Goal: Browse casually: Explore the website without a specific task or goal

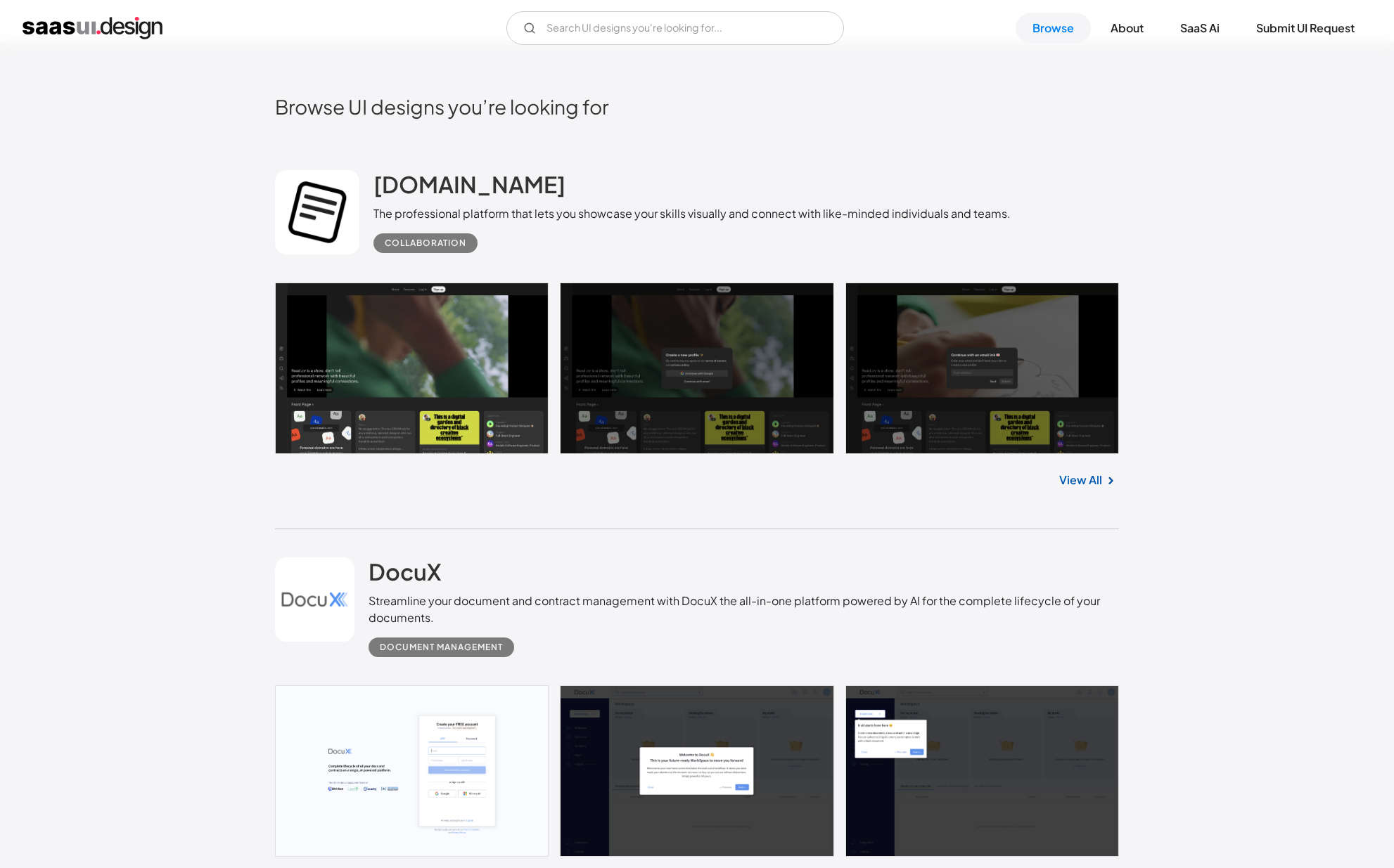
scroll to position [485, 0]
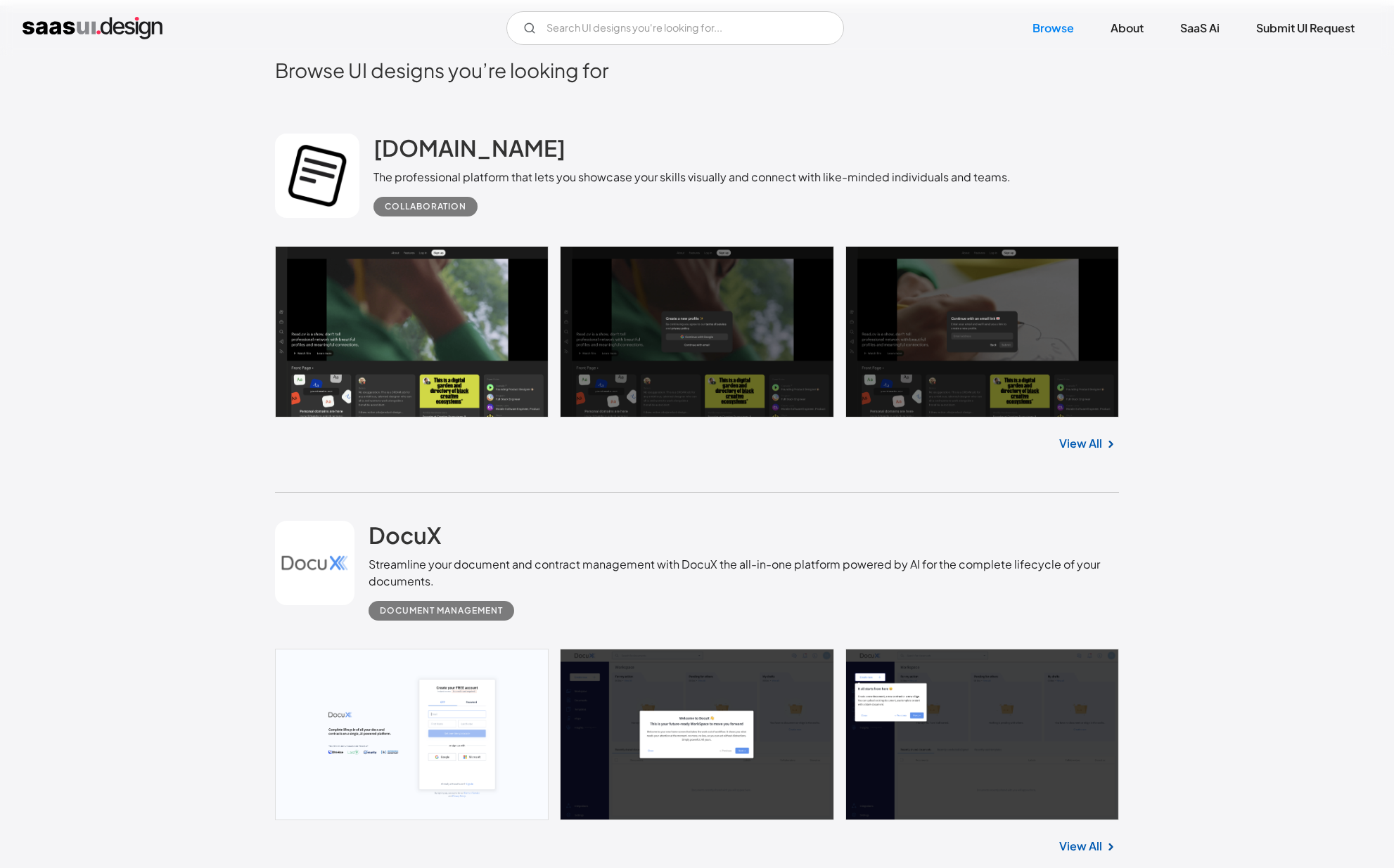
click at [723, 330] on link at bounding box center [697, 331] width 844 height 171
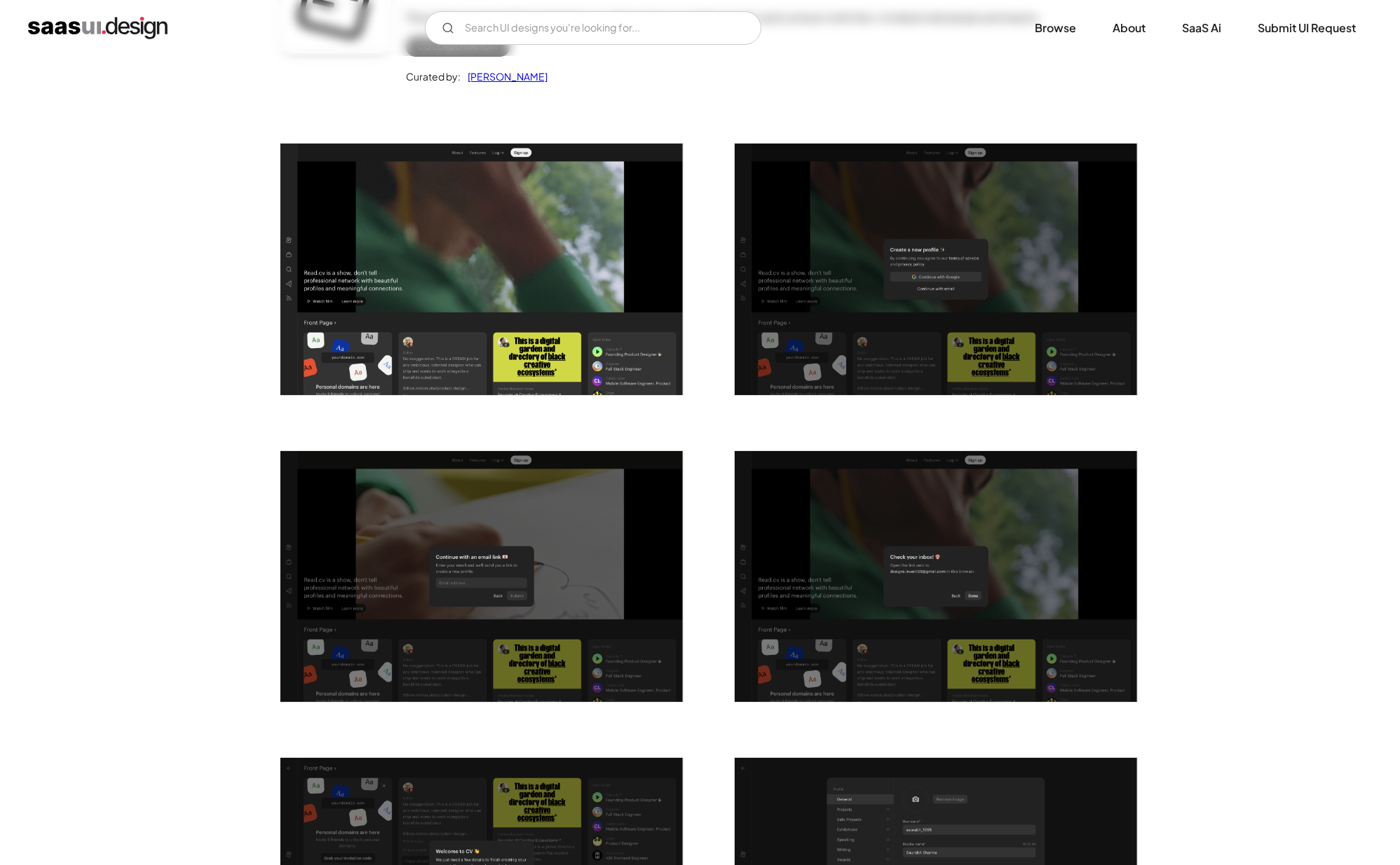
scroll to position [477, 0]
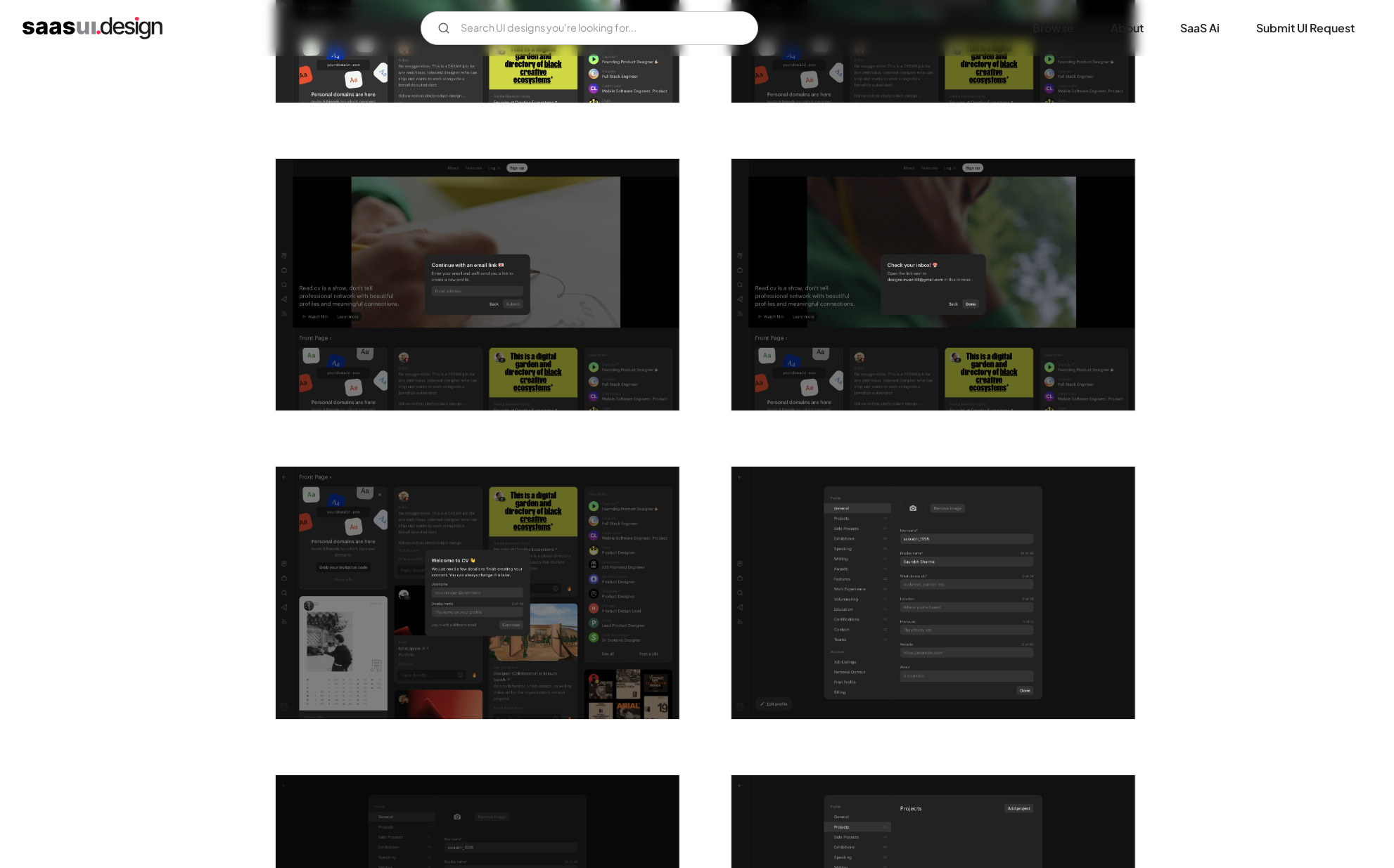
click at [809, 562] on img "open lightbox" at bounding box center [933, 593] width 403 height 253
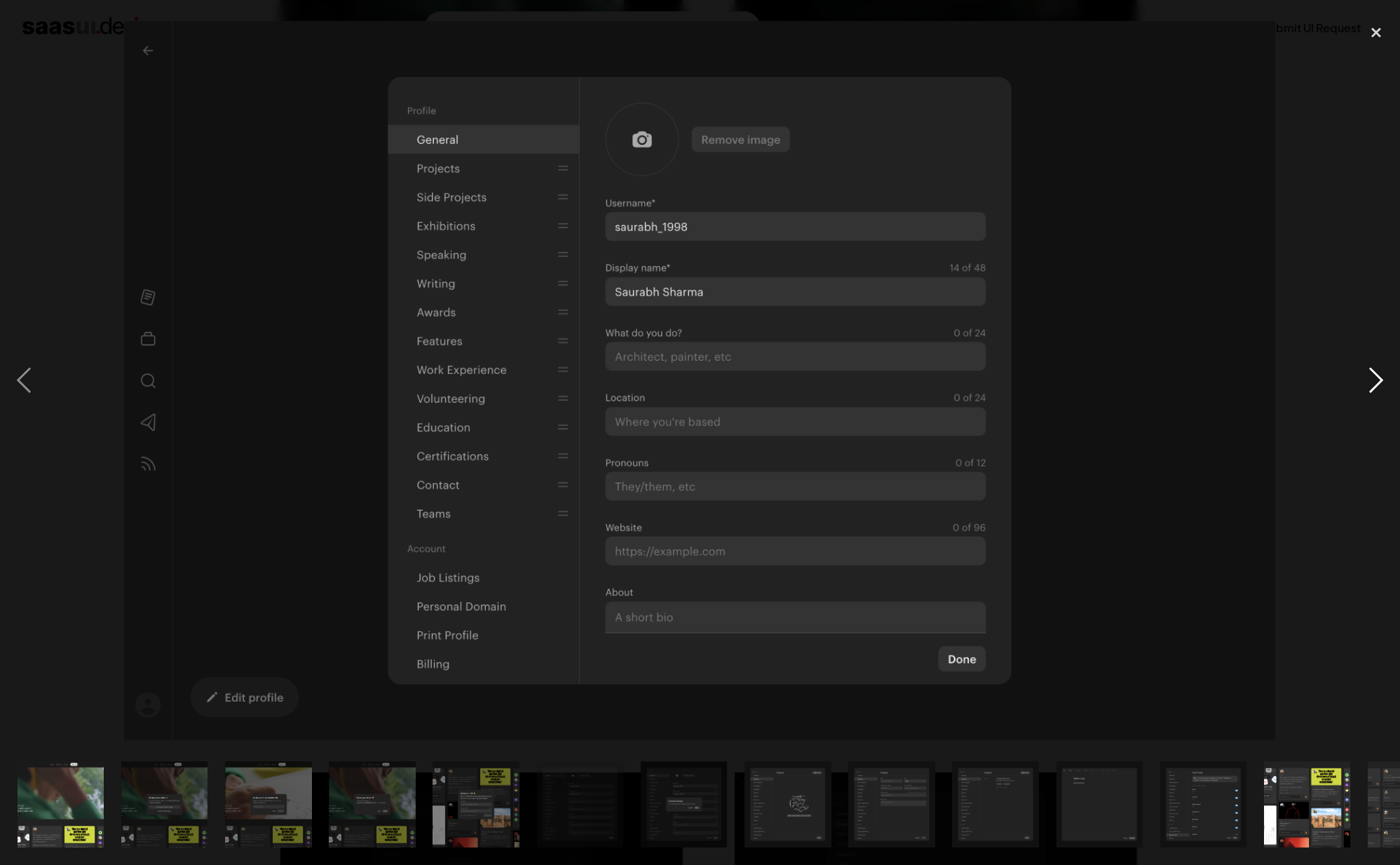
click at [1366, 385] on div "next image" at bounding box center [1376, 380] width 47 height 726
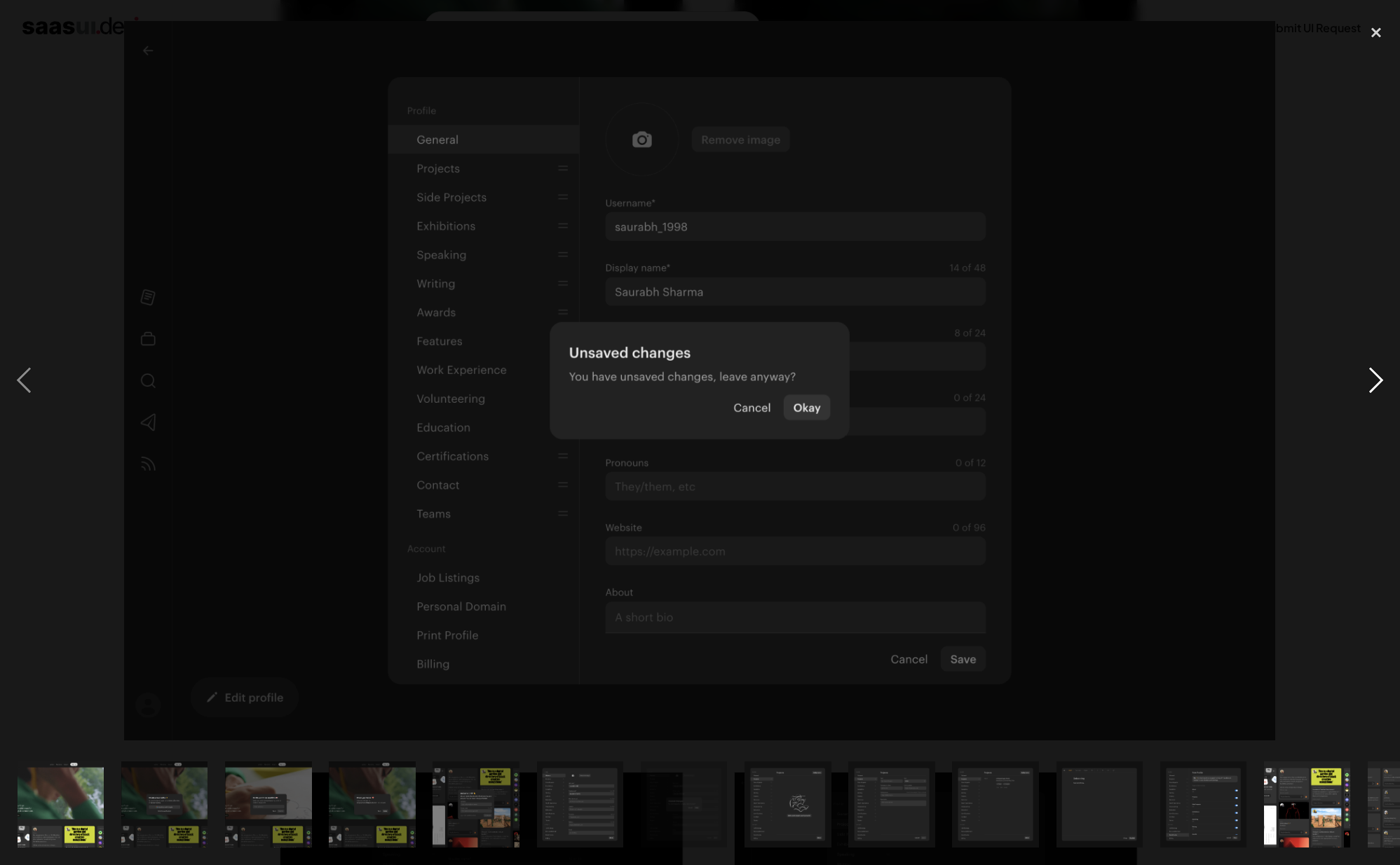
click at [1366, 385] on div "next image" at bounding box center [1376, 380] width 47 height 726
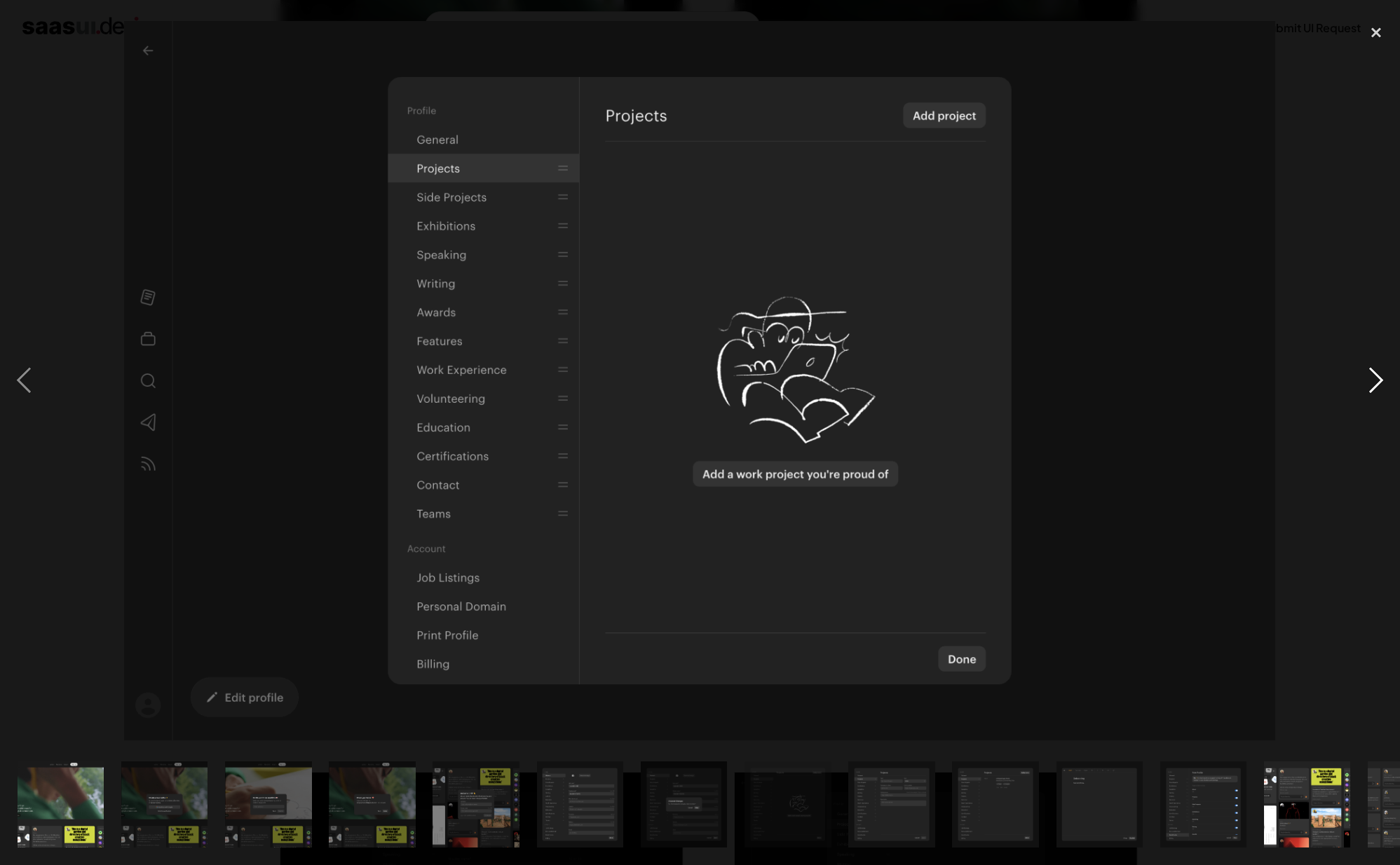
click at [1366, 385] on div "next image" at bounding box center [1376, 380] width 47 height 726
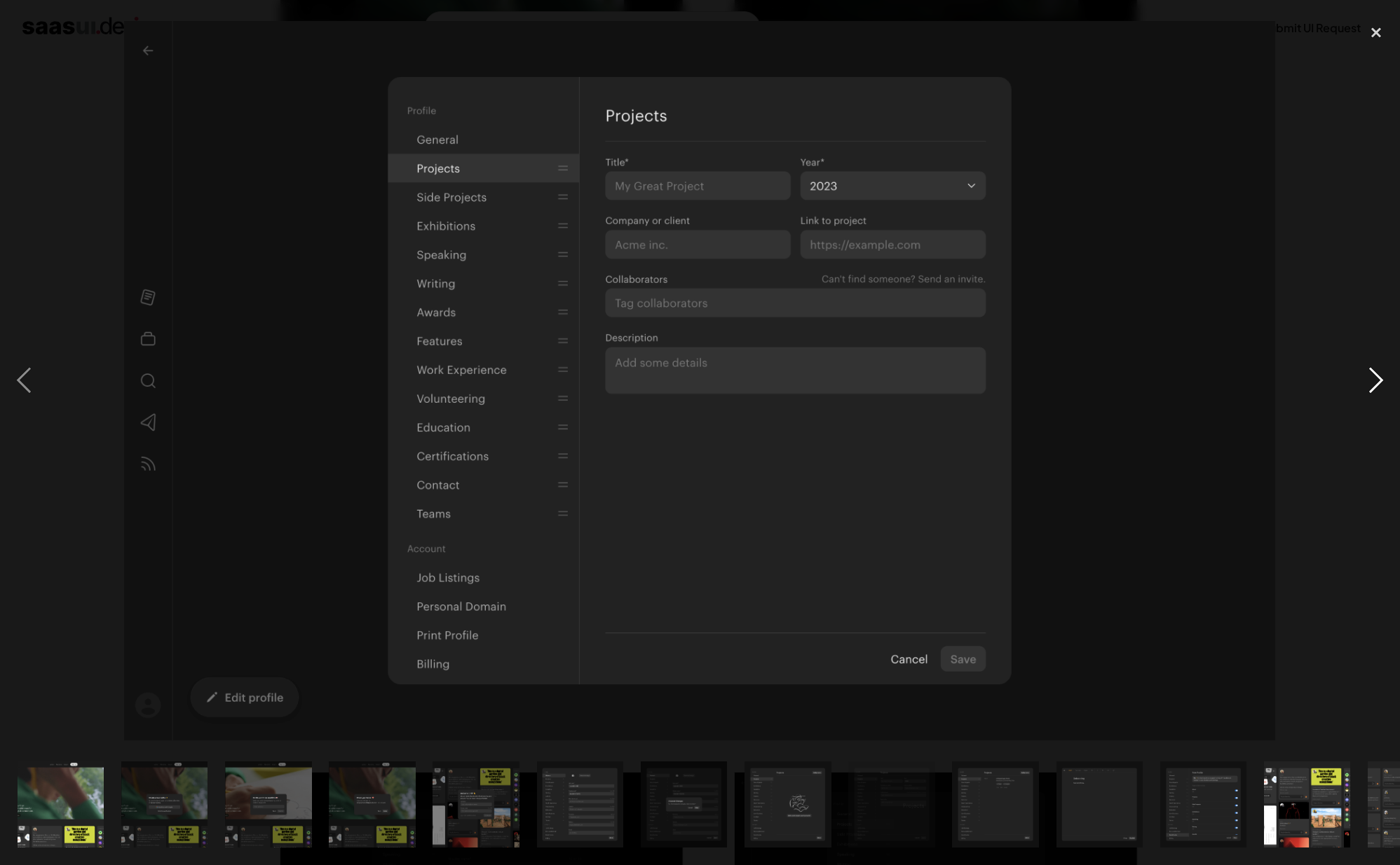
click at [1366, 385] on div "next image" at bounding box center [1376, 380] width 47 height 726
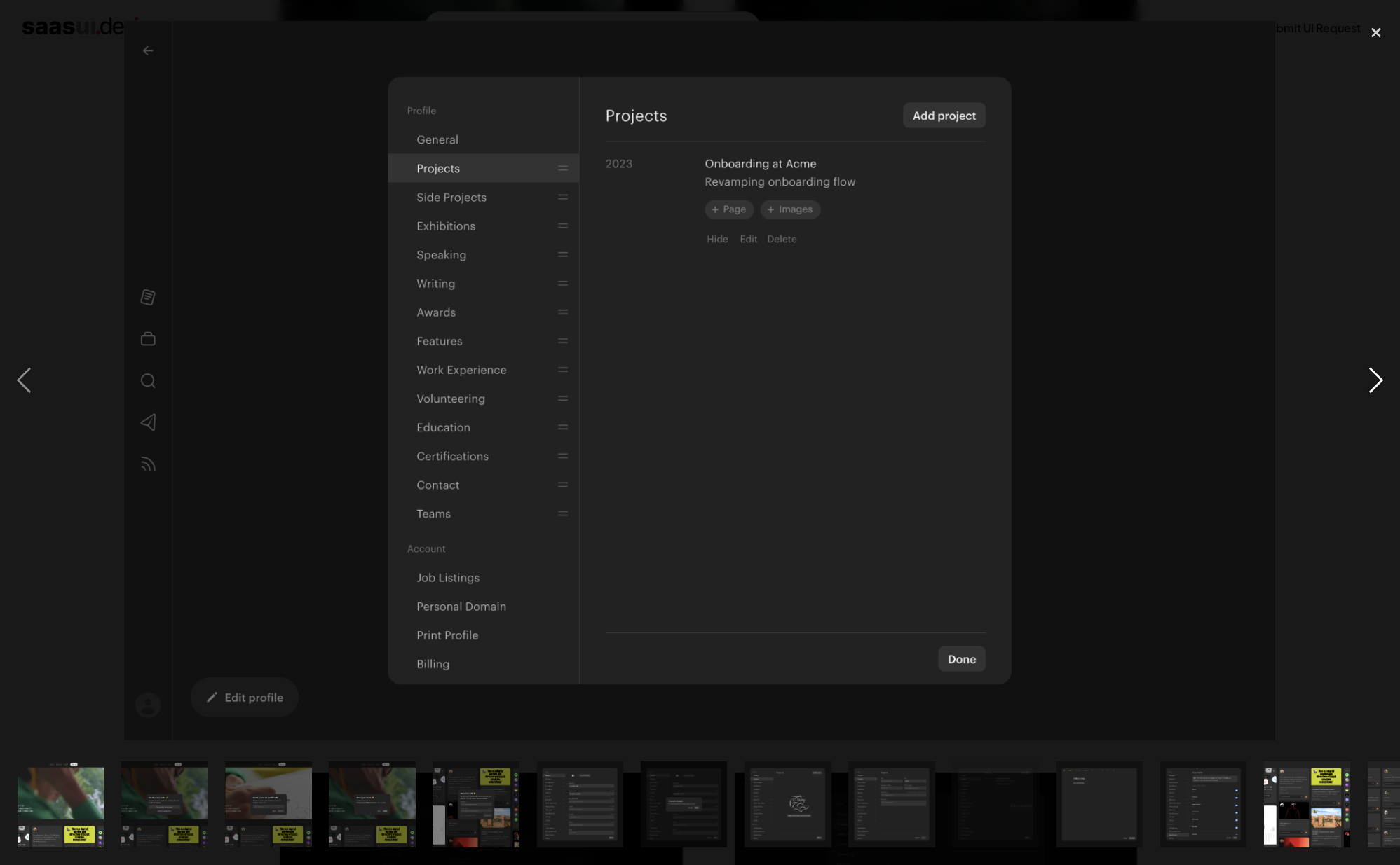
click at [1366, 385] on div "next image" at bounding box center [1376, 380] width 47 height 726
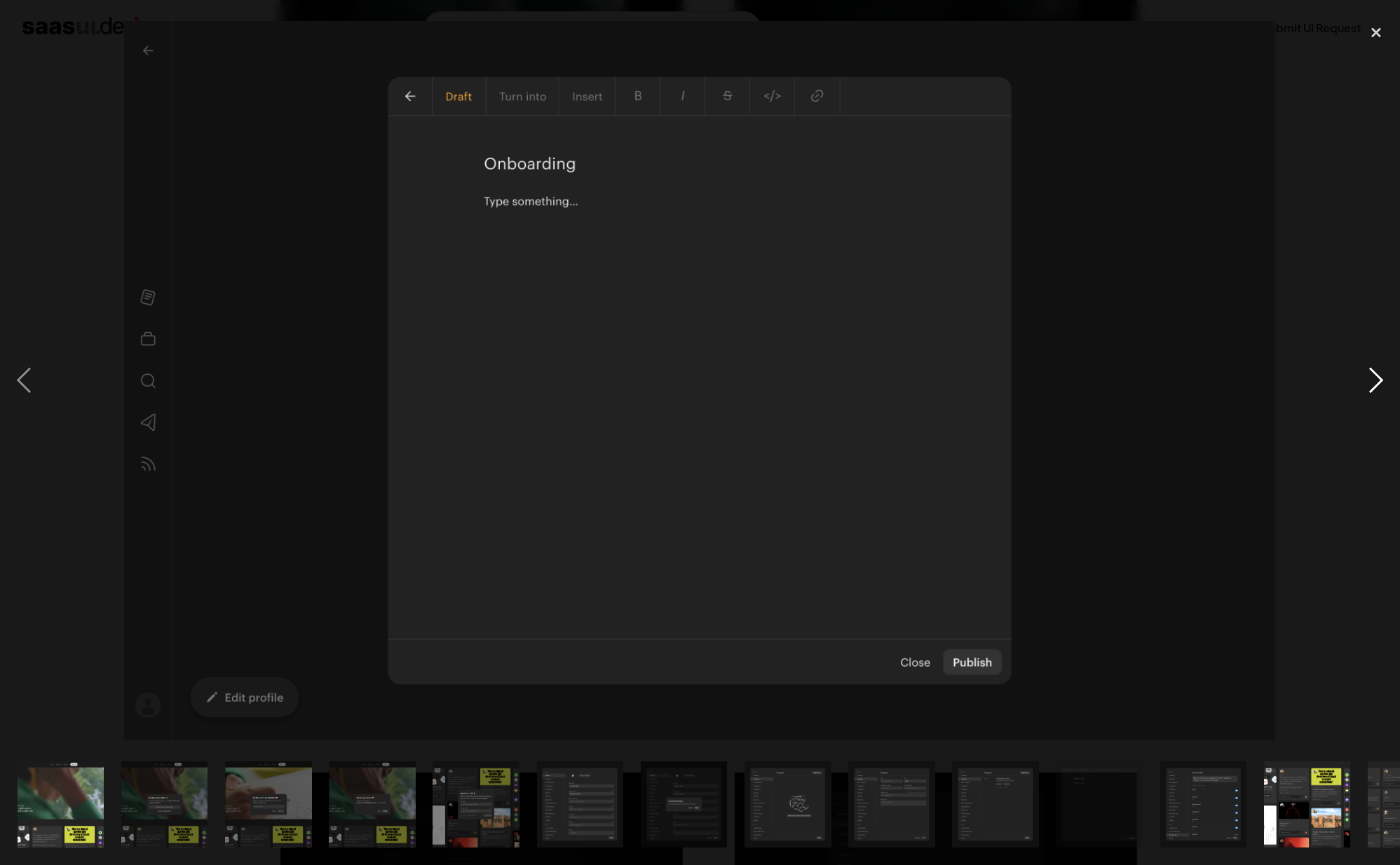
click at [1366, 385] on div "next image" at bounding box center [1376, 380] width 47 height 726
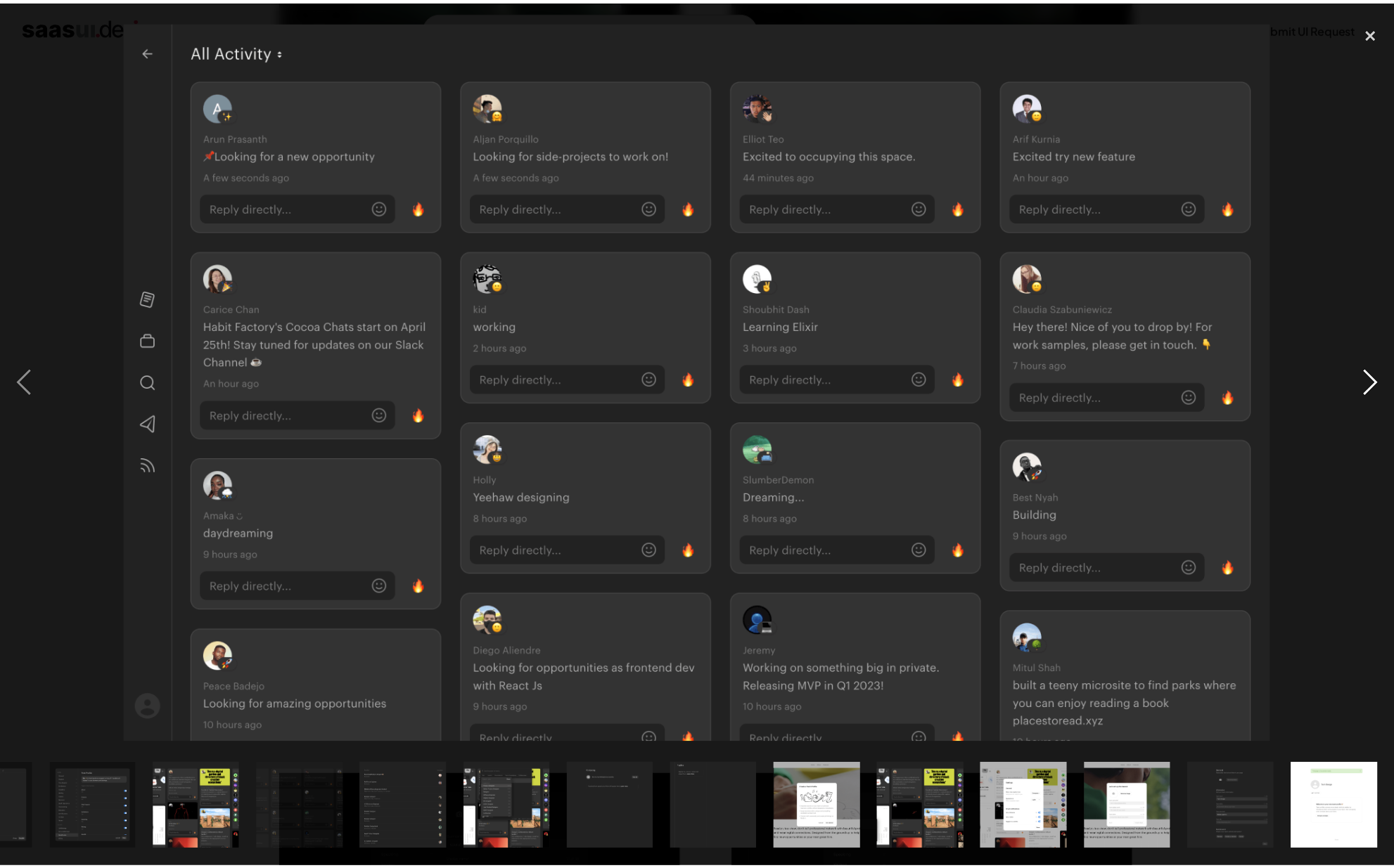
scroll to position [0, 1114]
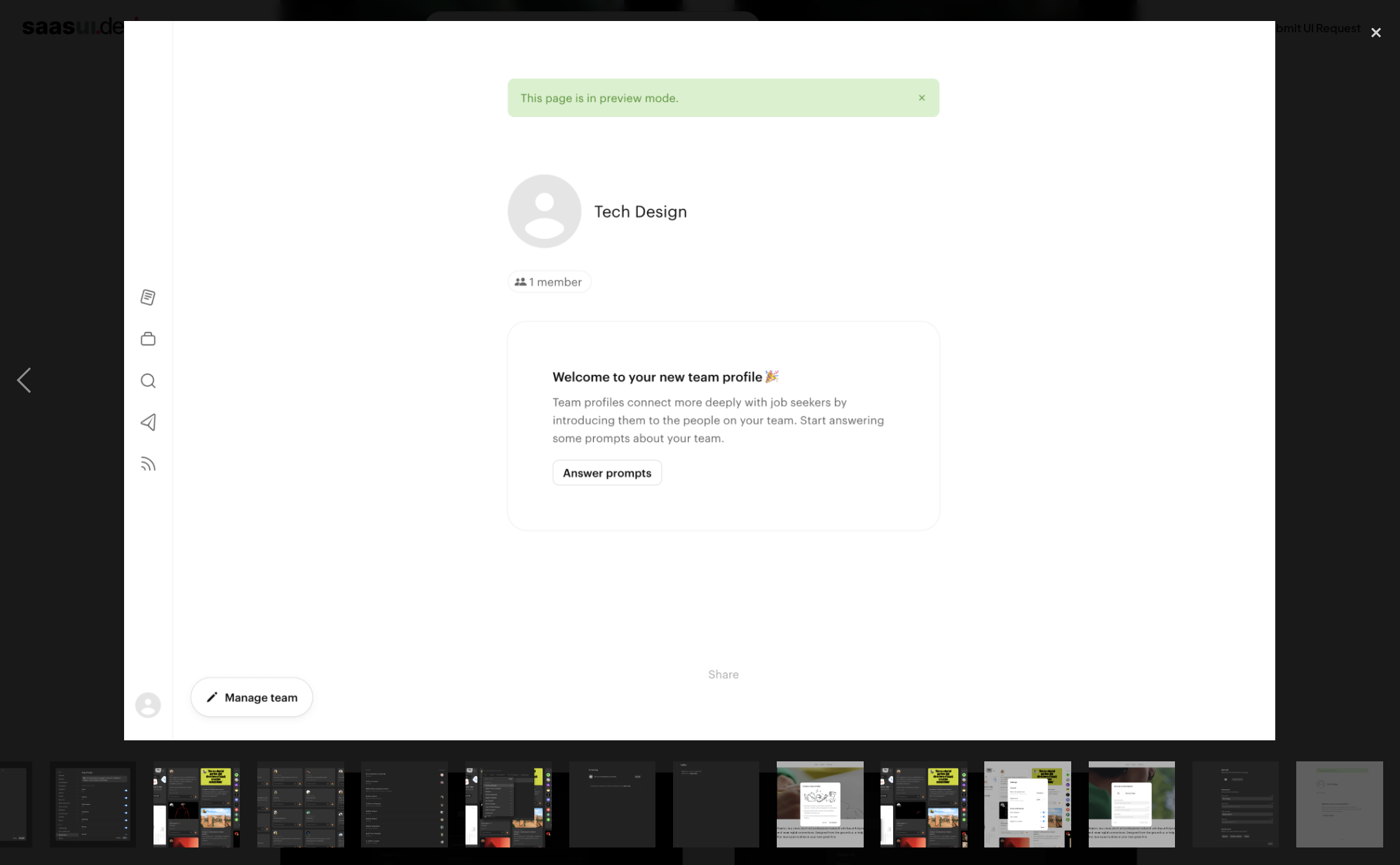
click at [1366, 385] on div "next image" at bounding box center [1376, 380] width 47 height 726
click at [1386, 33] on div "close lightbox" at bounding box center [1376, 33] width 47 height 31
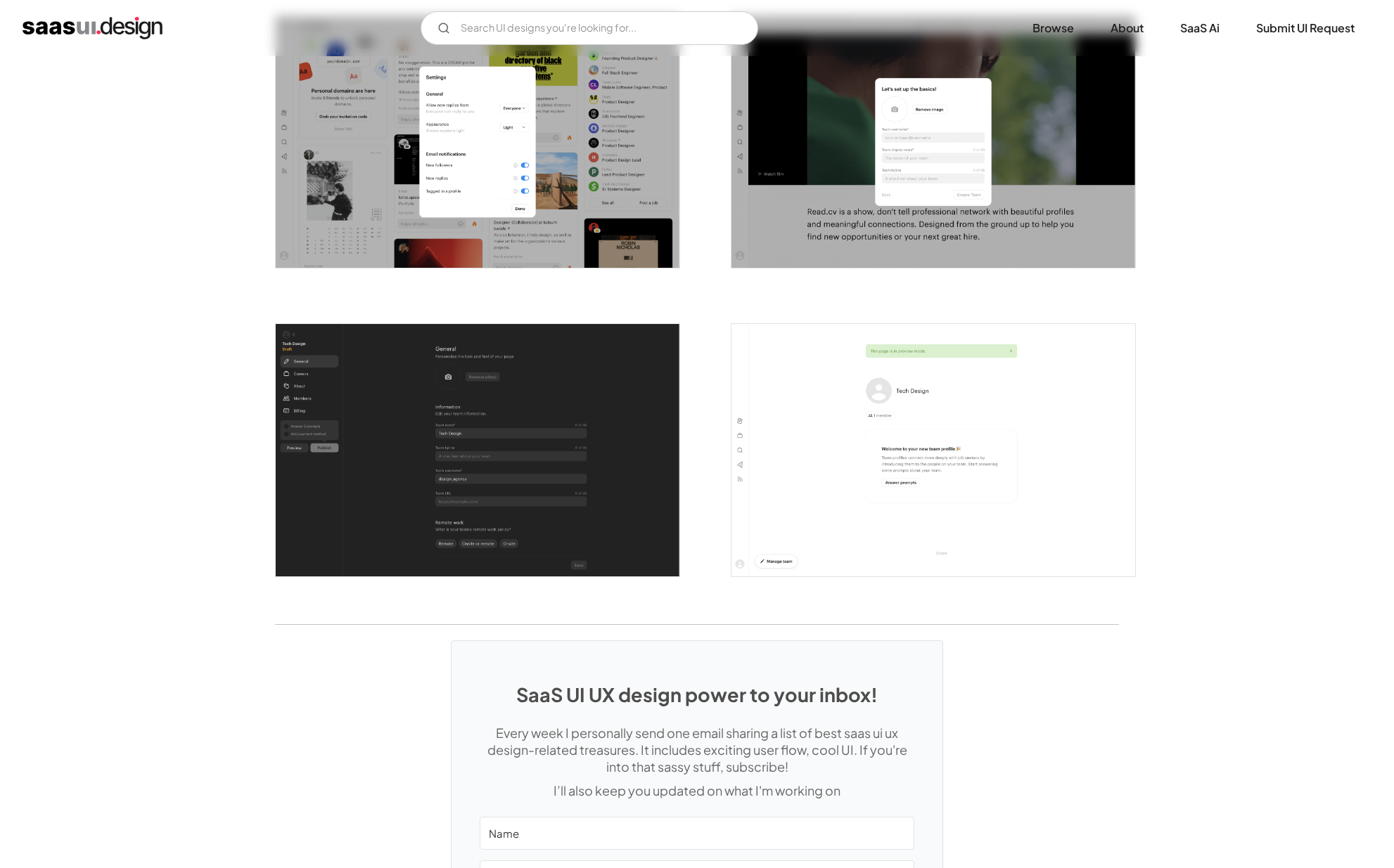
scroll to position [3612, 0]
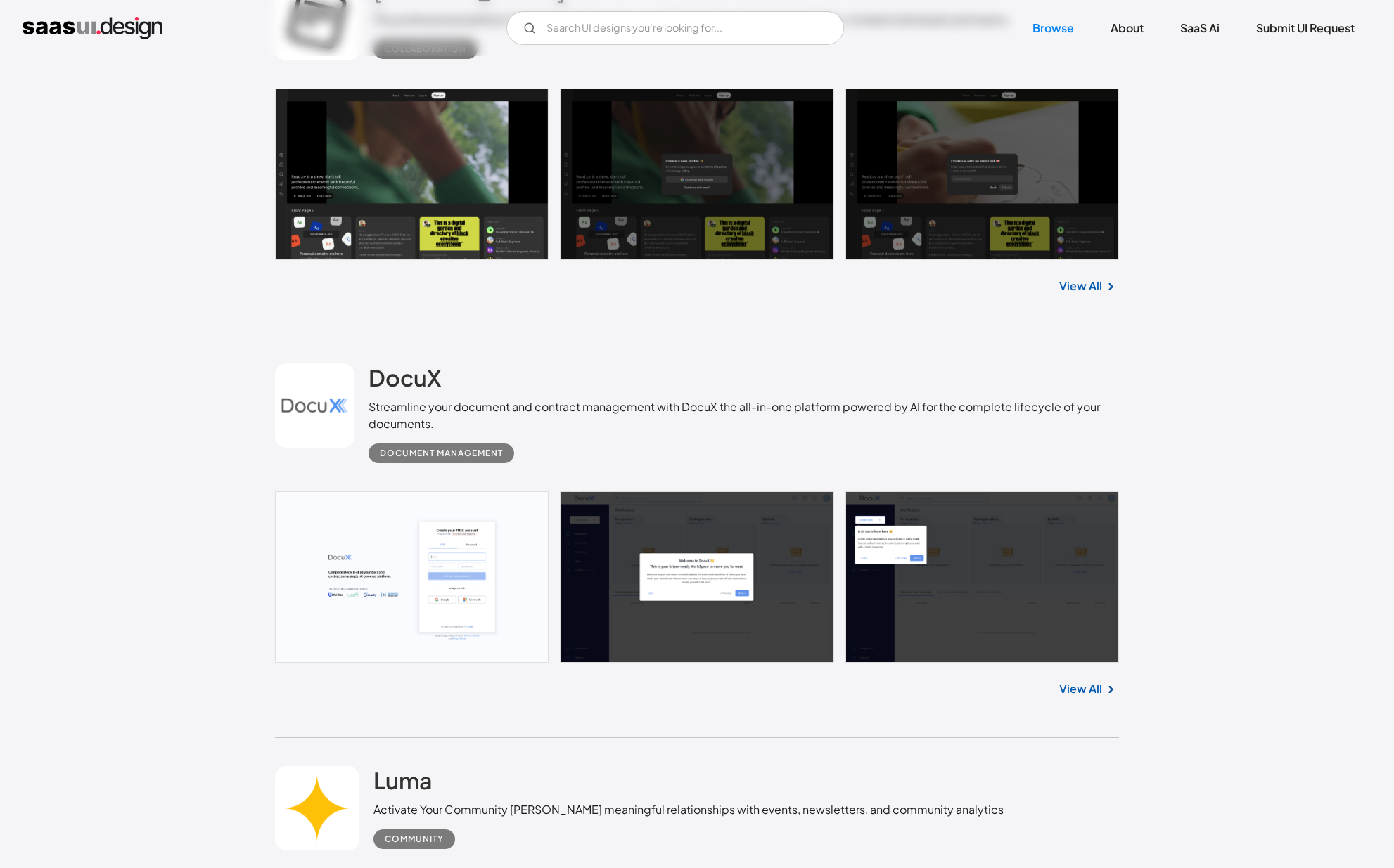
scroll to position [696, 0]
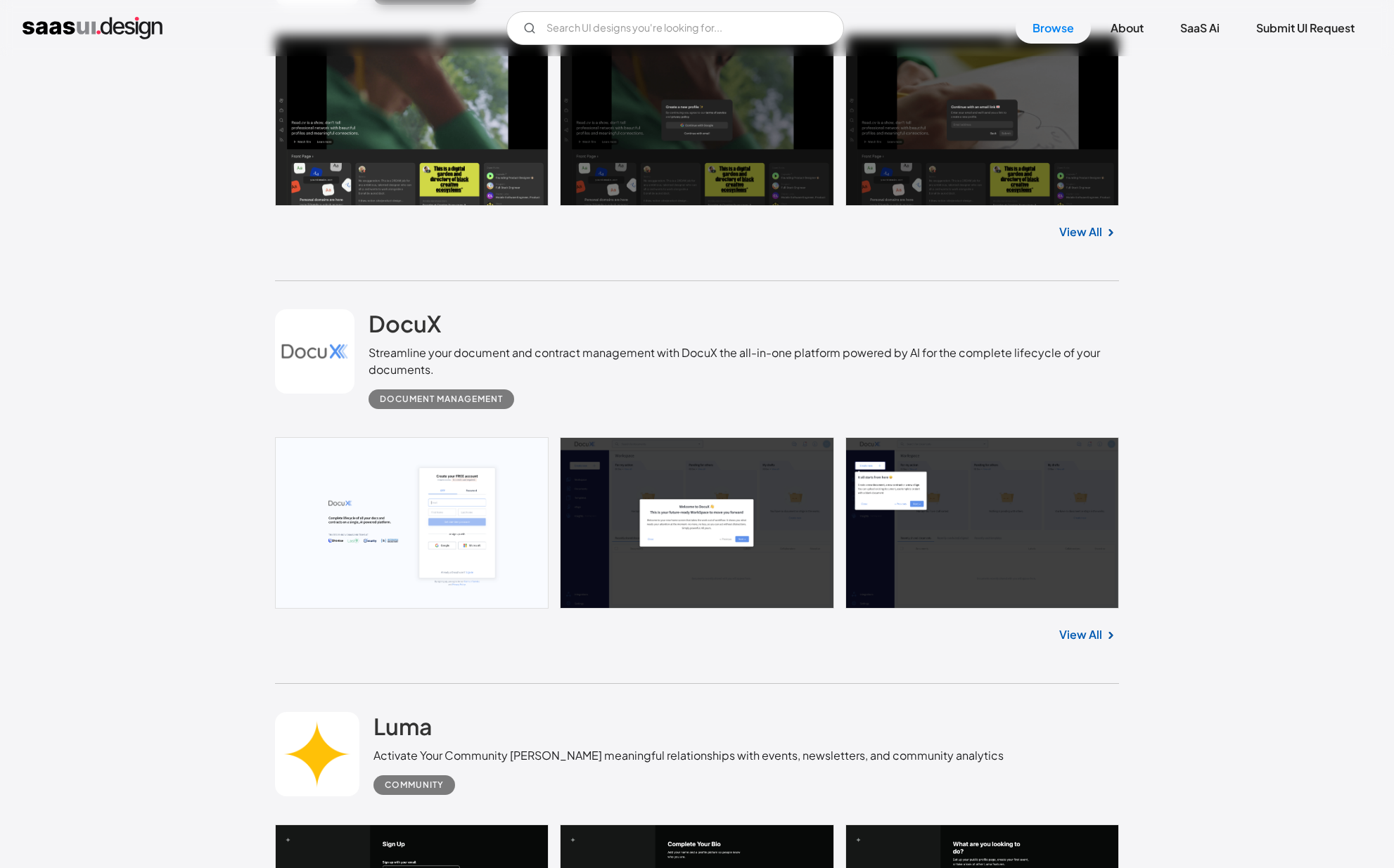
click at [730, 475] on link at bounding box center [697, 522] width 844 height 171
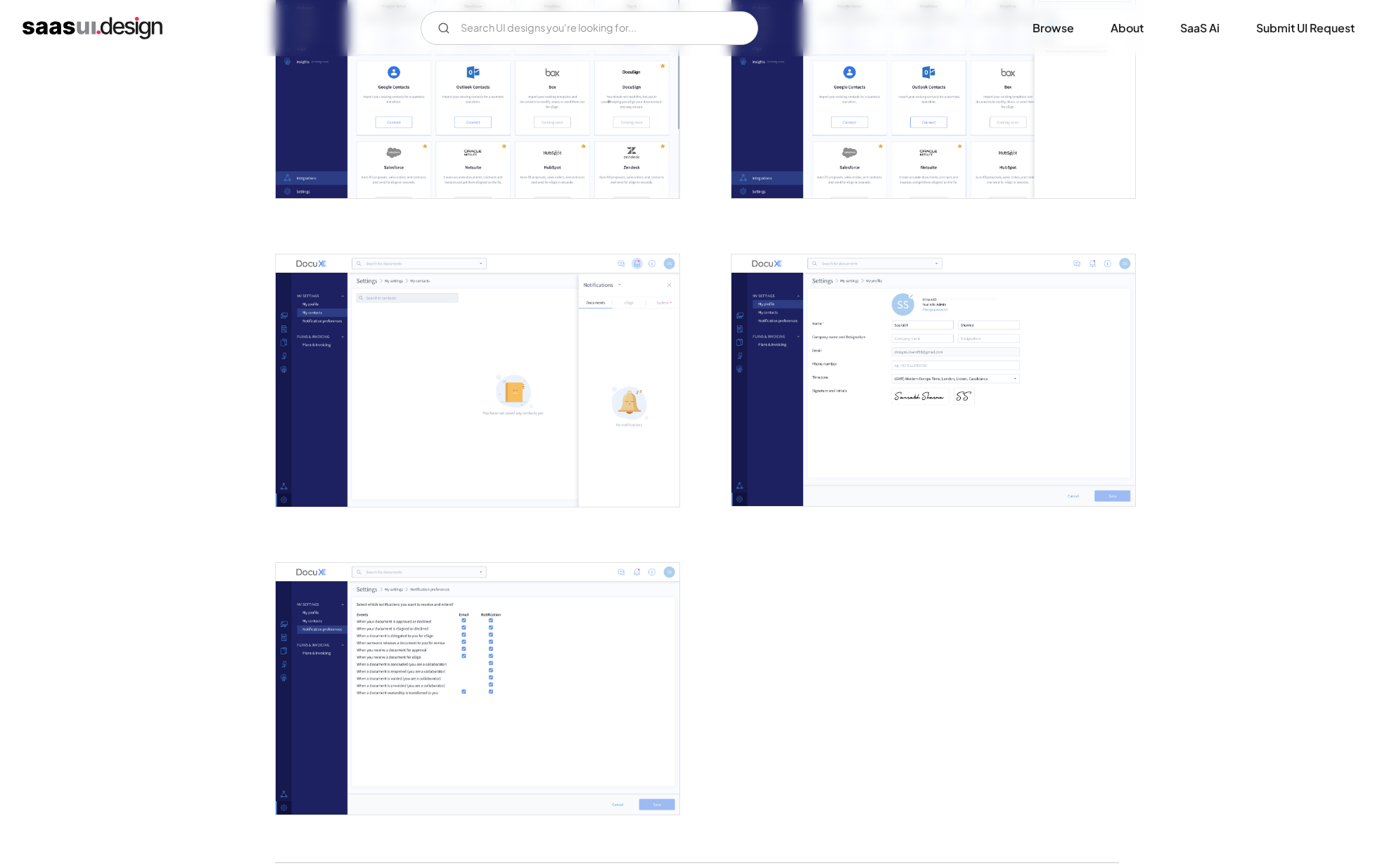
scroll to position [3050, 0]
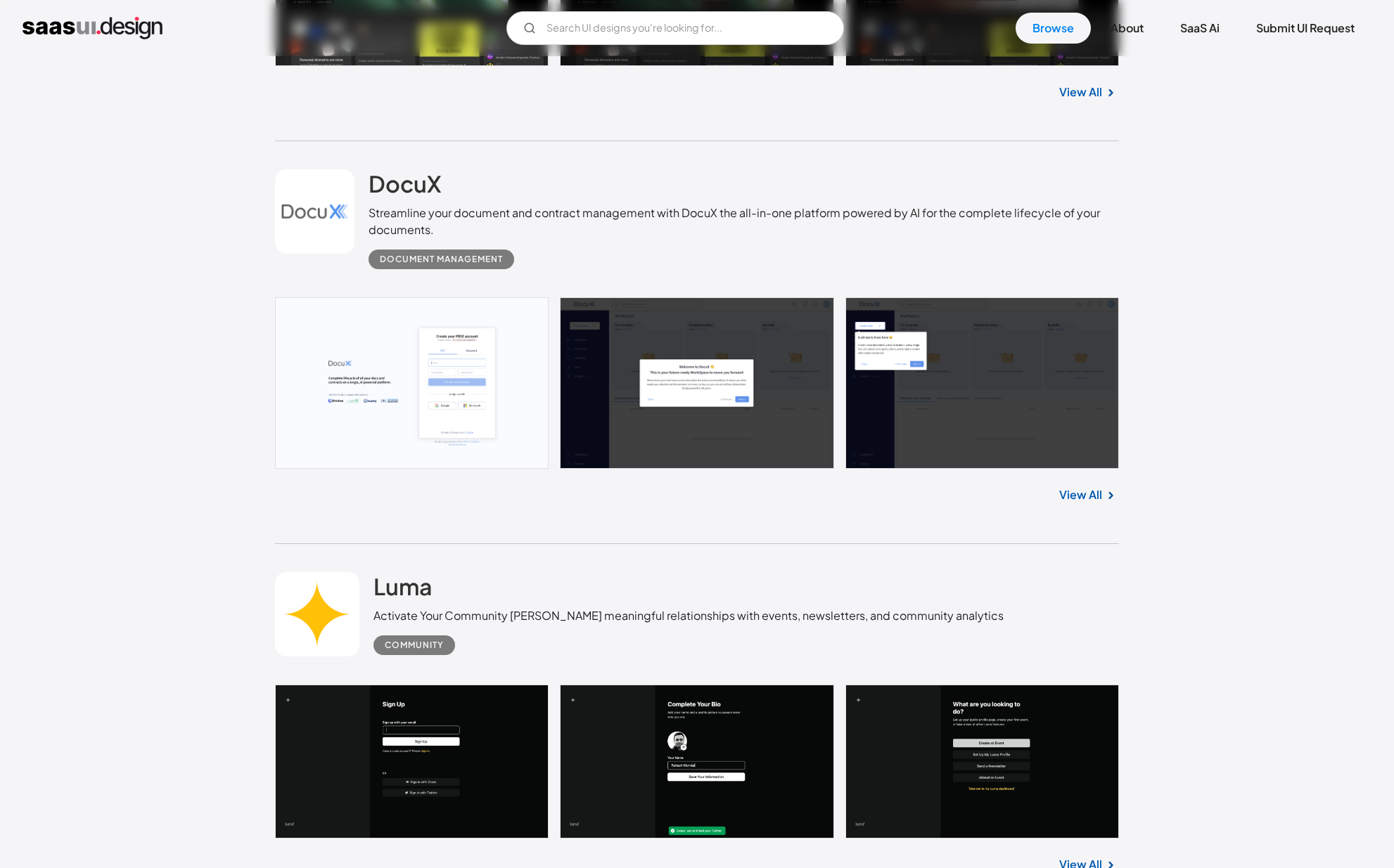
scroll to position [1191, 0]
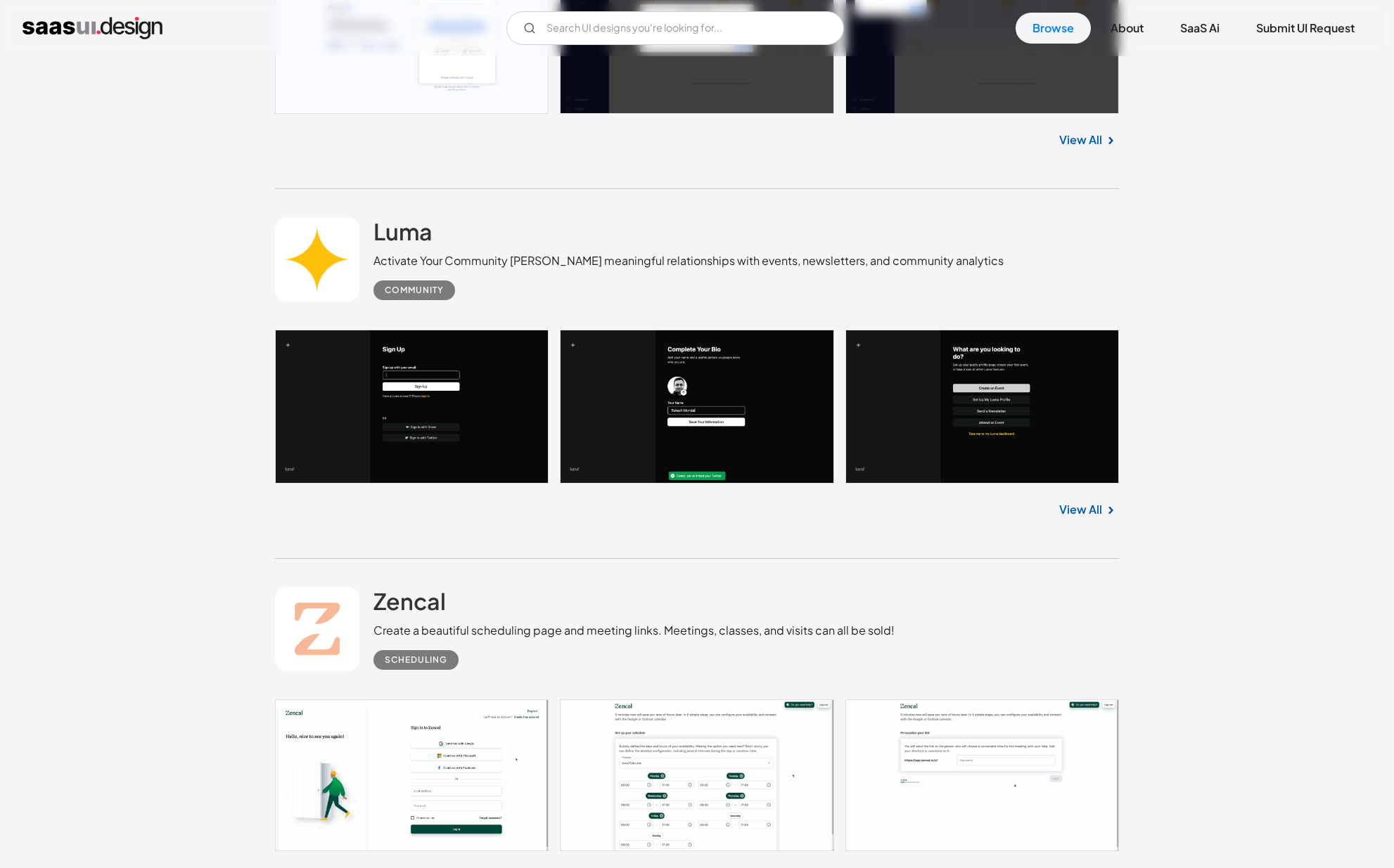
click at [629, 396] on link at bounding box center [697, 406] width 844 height 154
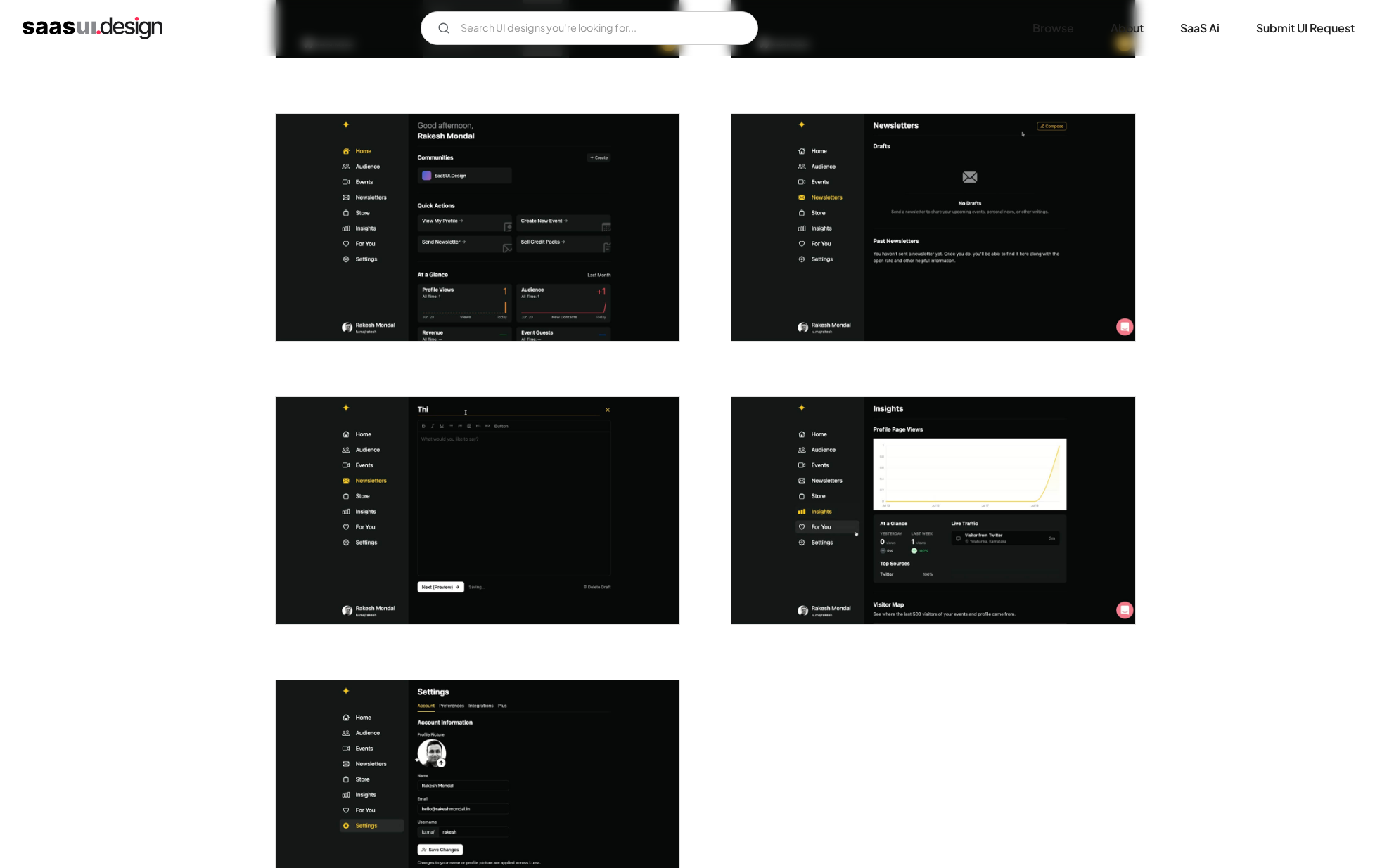
scroll to position [3171, 0]
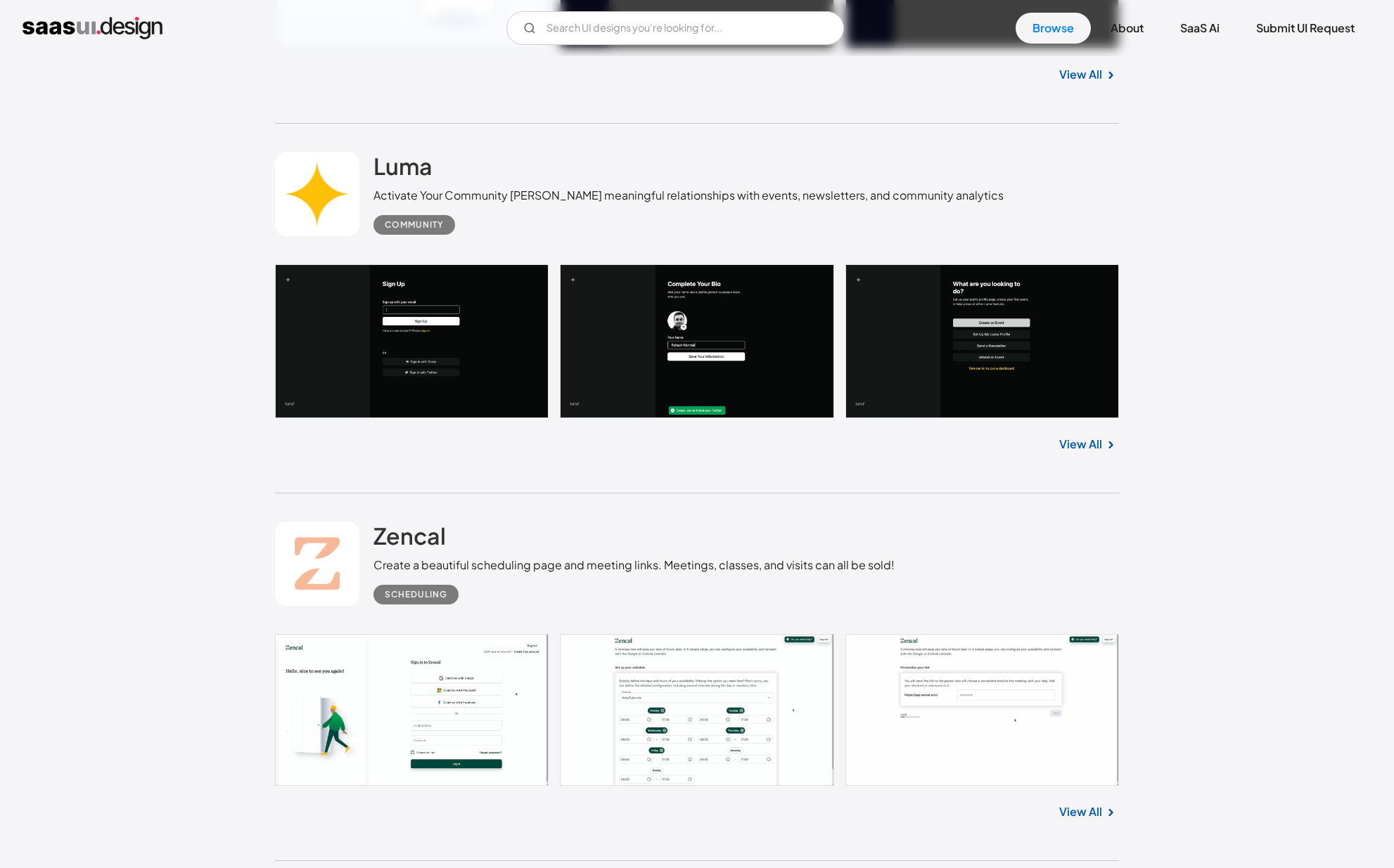
scroll to position [1526, 0]
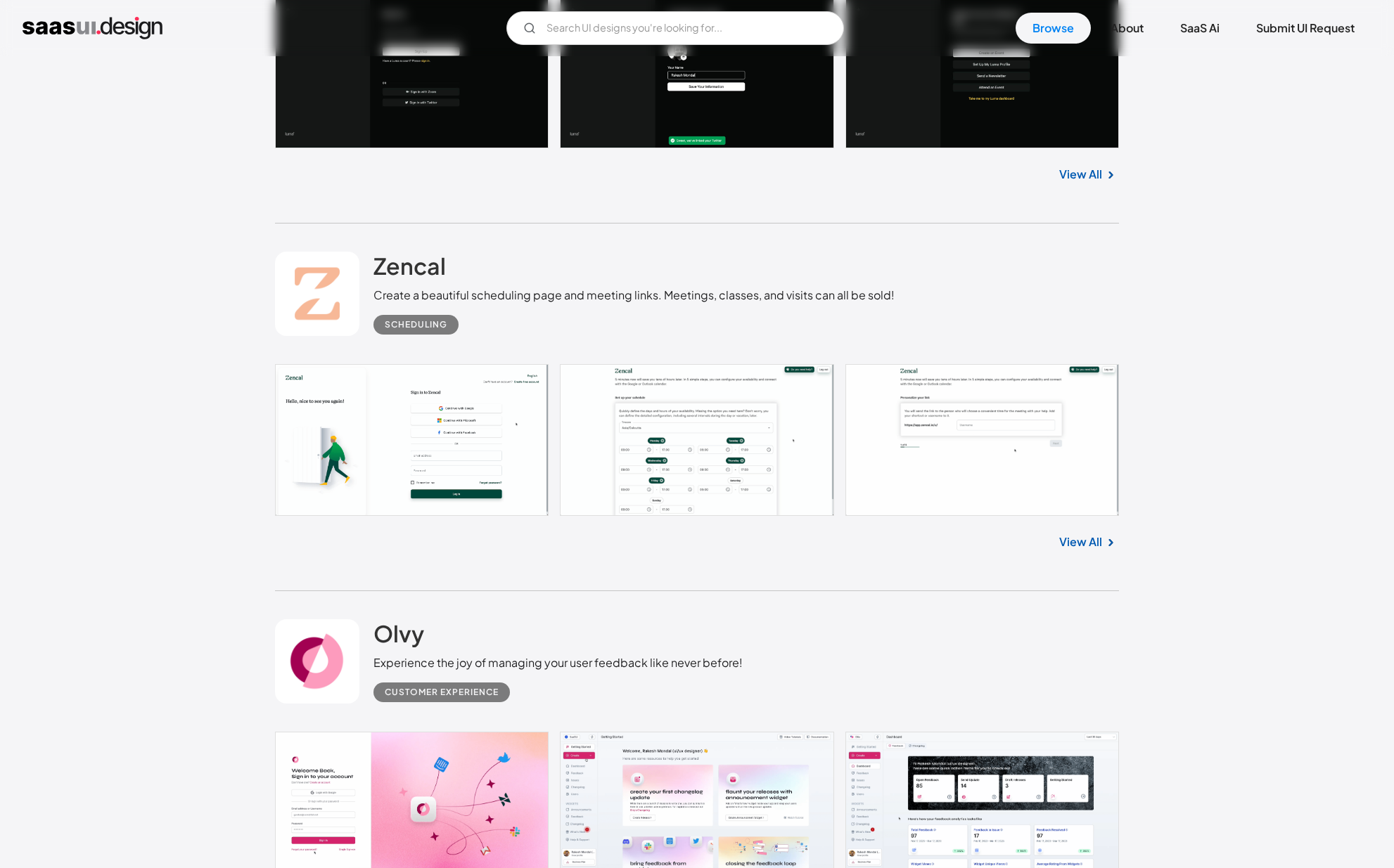
click at [732, 476] on link at bounding box center [697, 440] width 844 height 152
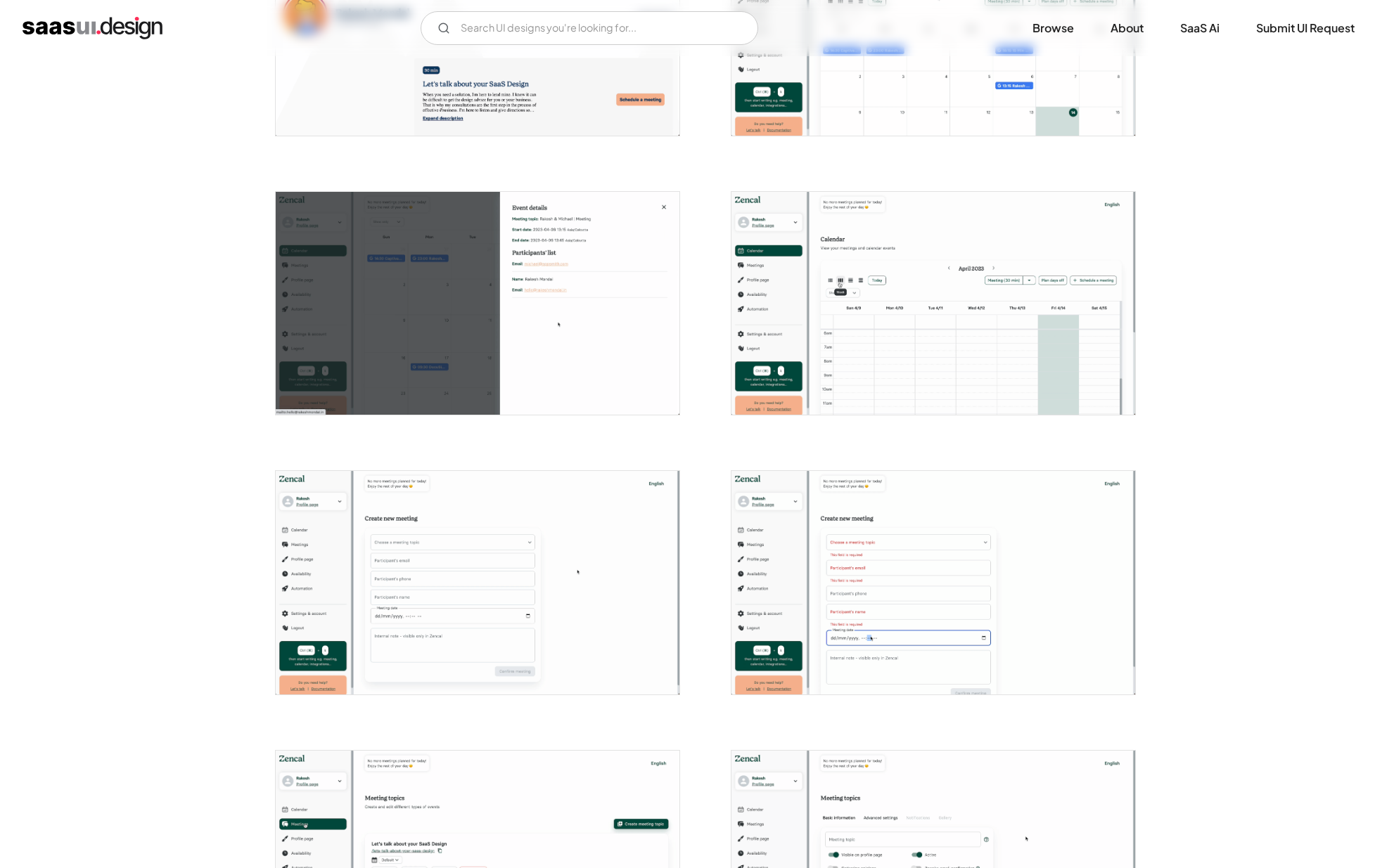
scroll to position [1534, 0]
click at [1287, 245] on div "Back Zencal Create a beautiful scheduling page and meeting links. Meetings, cla…" at bounding box center [697, 330] width 1394 height 3616
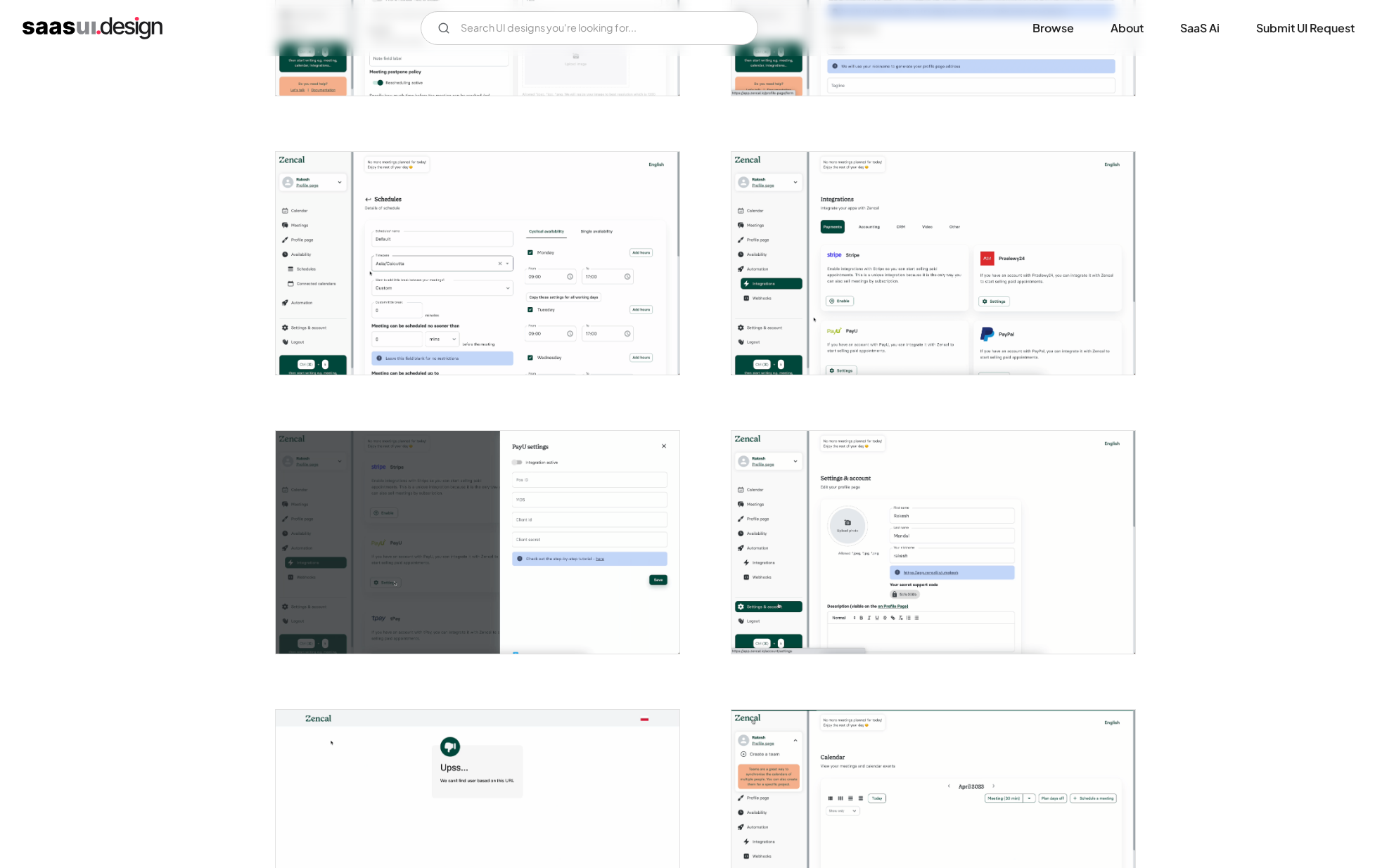
scroll to position [3135, 0]
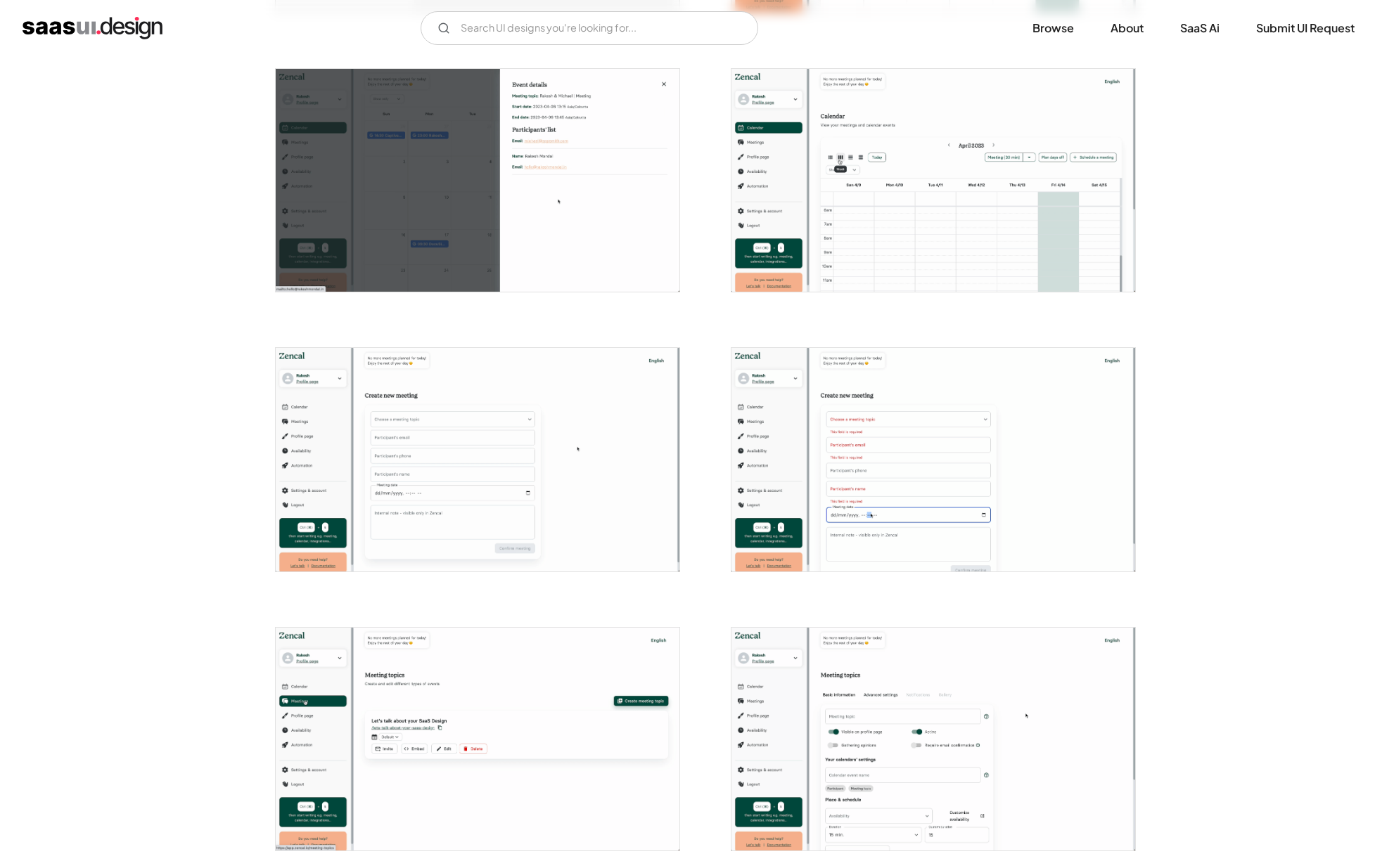
scroll to position [1399, 0]
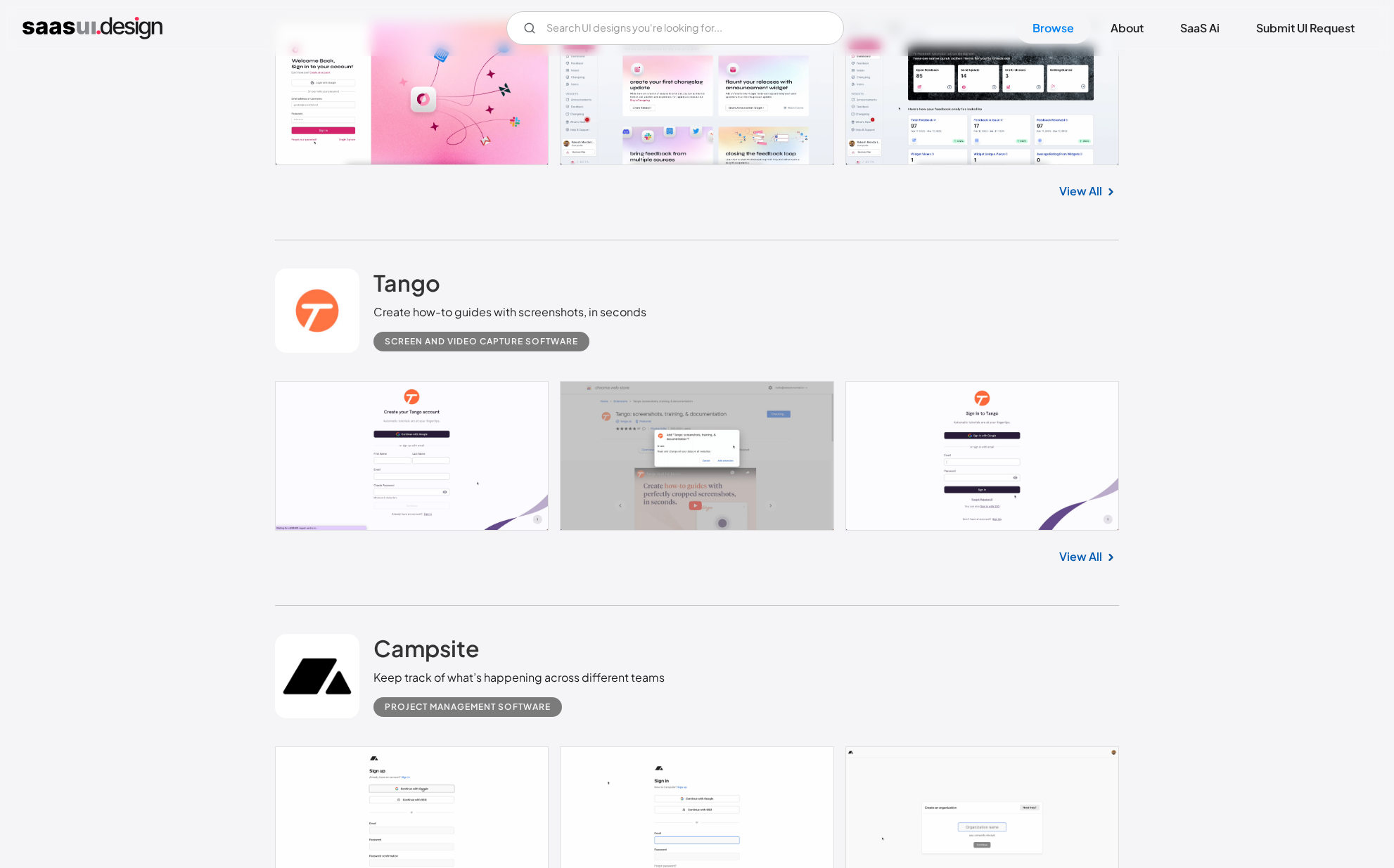
scroll to position [2294, 0]
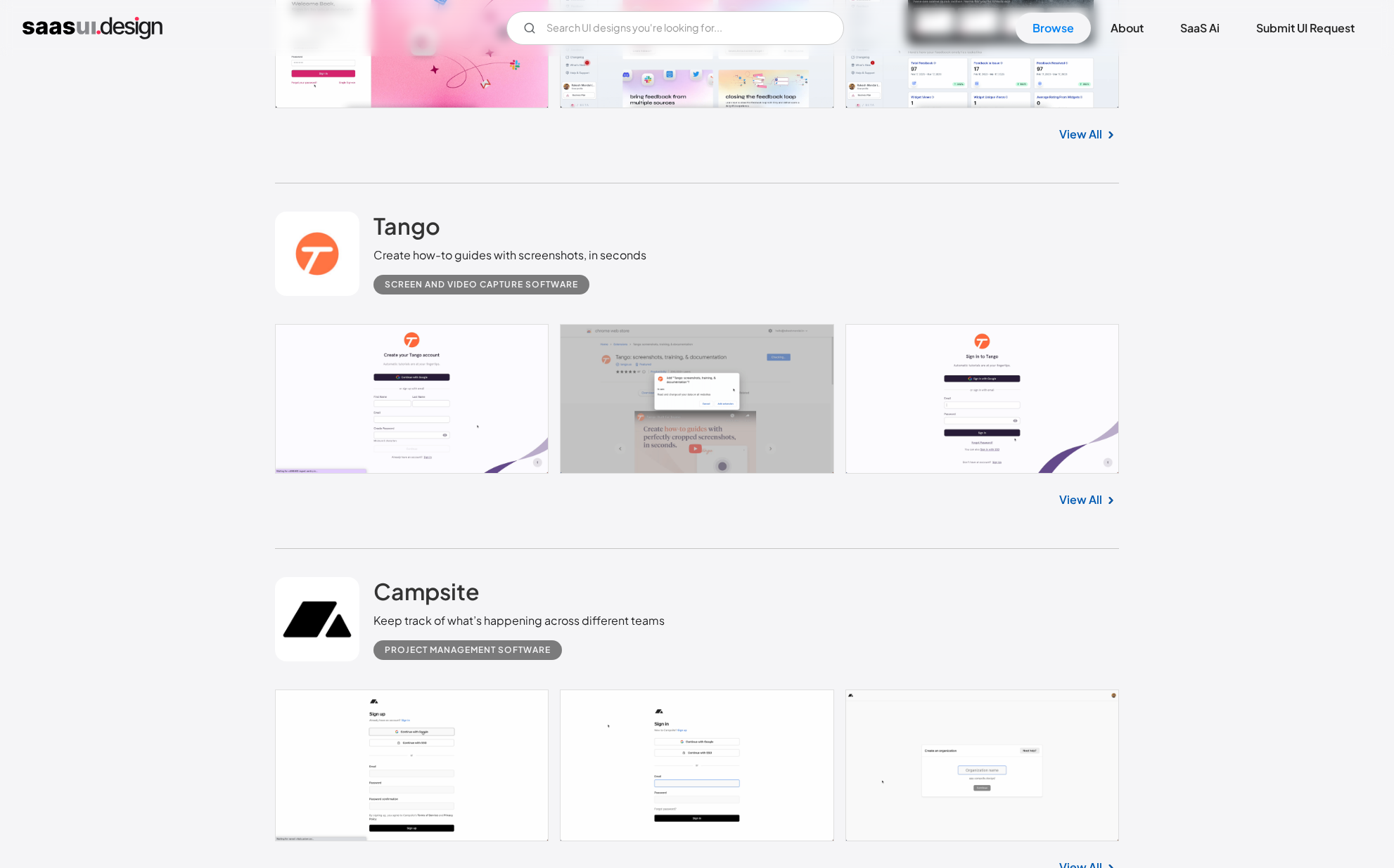
click at [959, 383] on link at bounding box center [697, 399] width 844 height 151
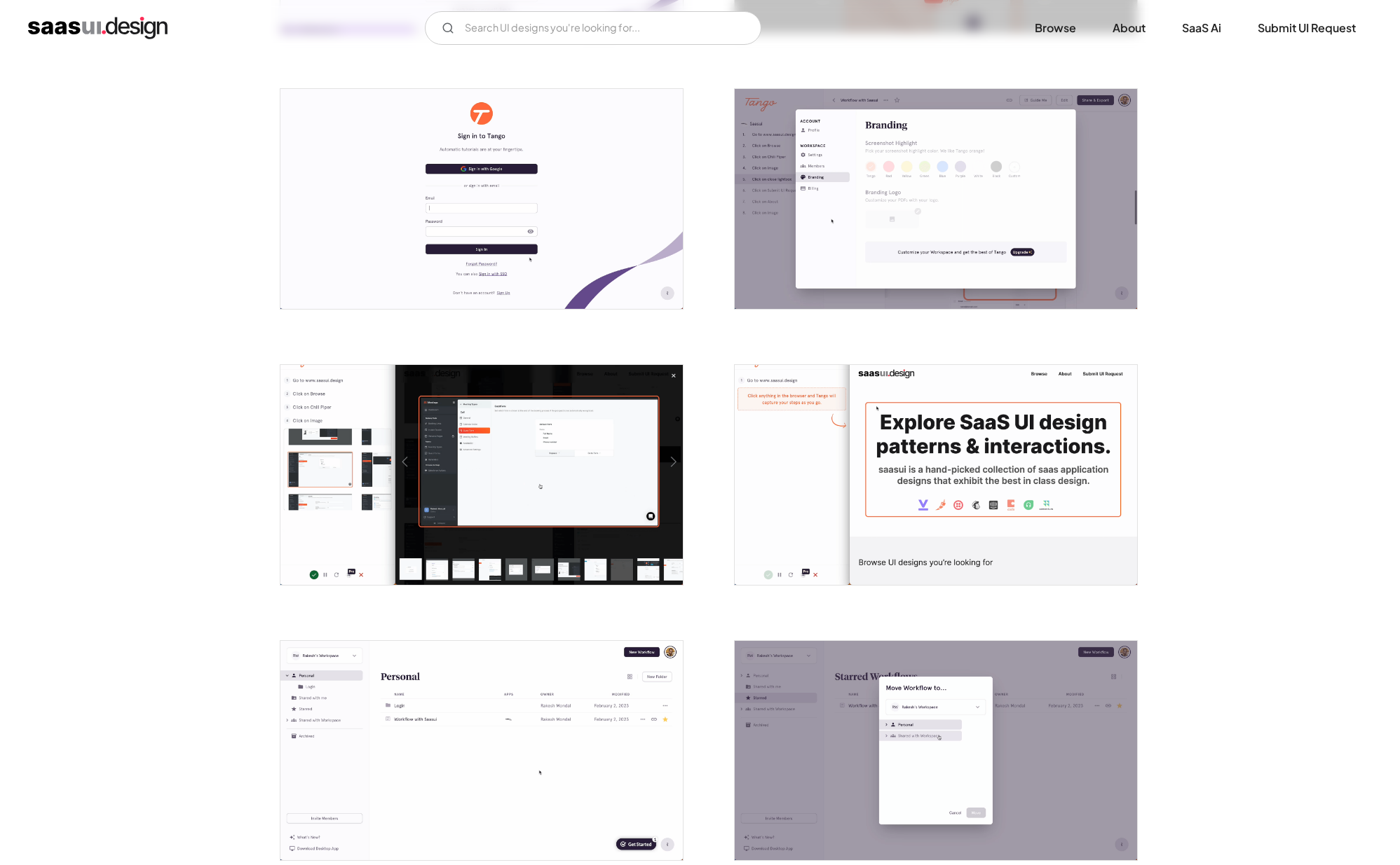
scroll to position [707, 0]
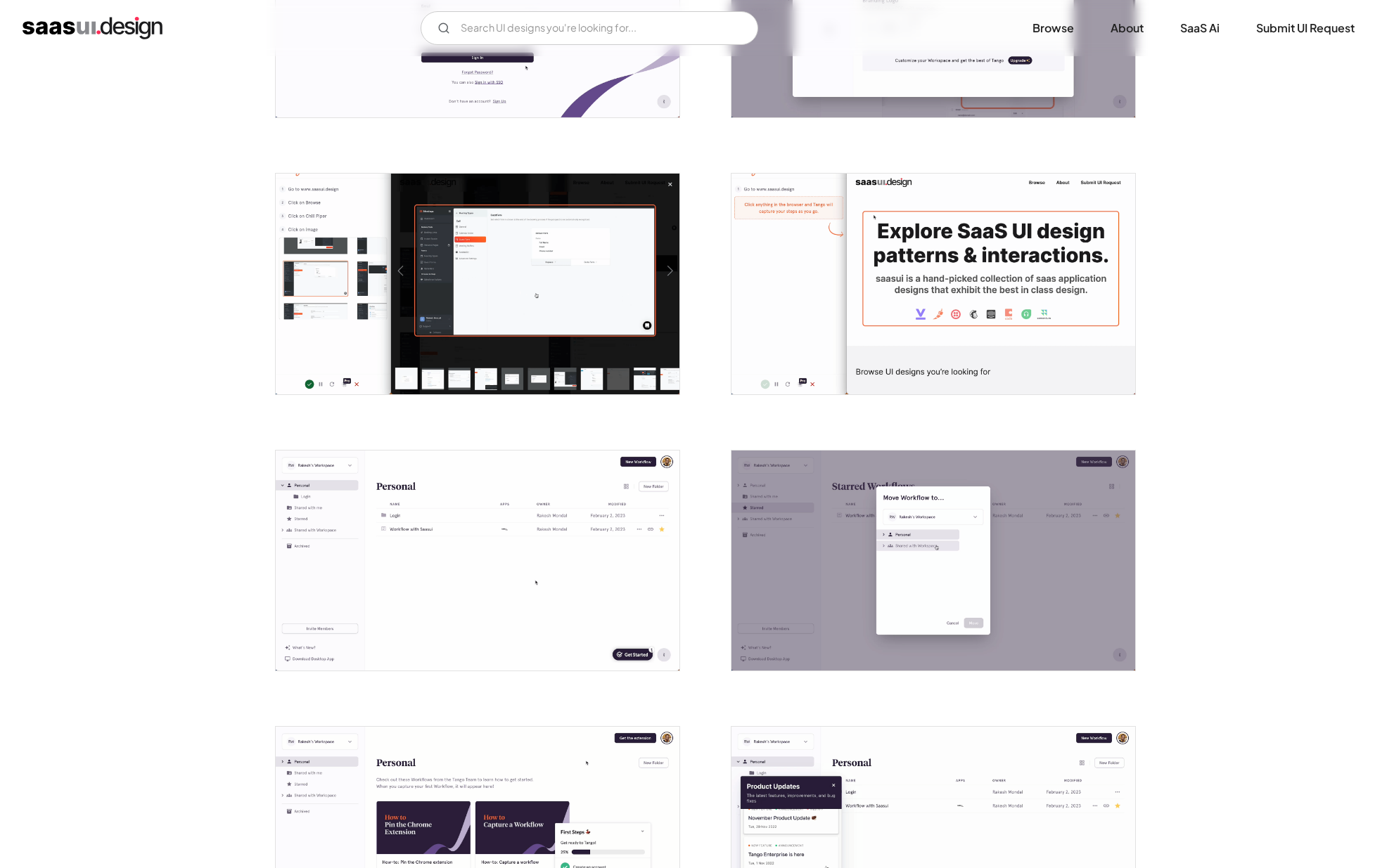
click at [418, 217] on img "open lightbox" at bounding box center [477, 283] width 403 height 220
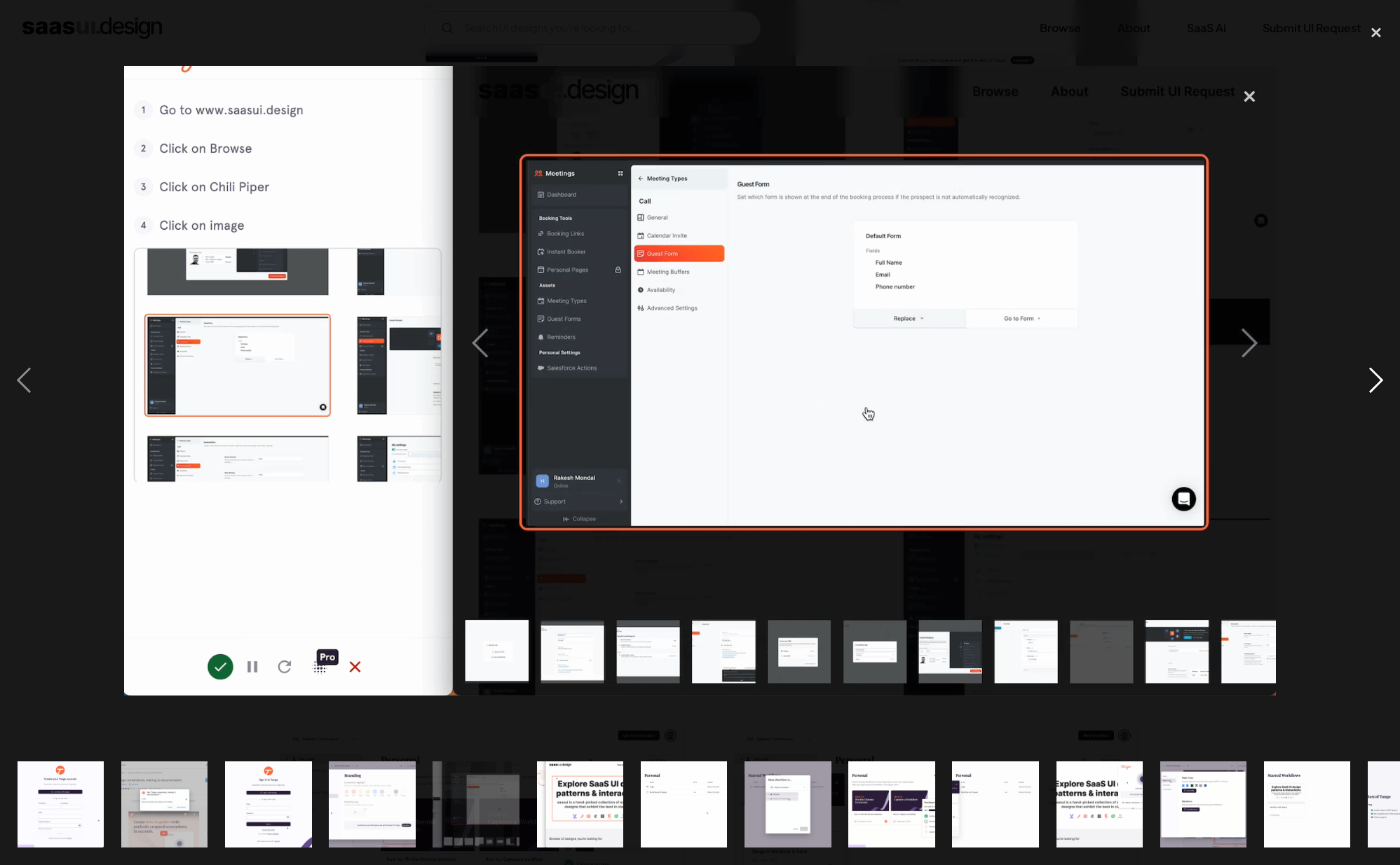
click at [1382, 382] on div "next image" at bounding box center [1376, 380] width 47 height 726
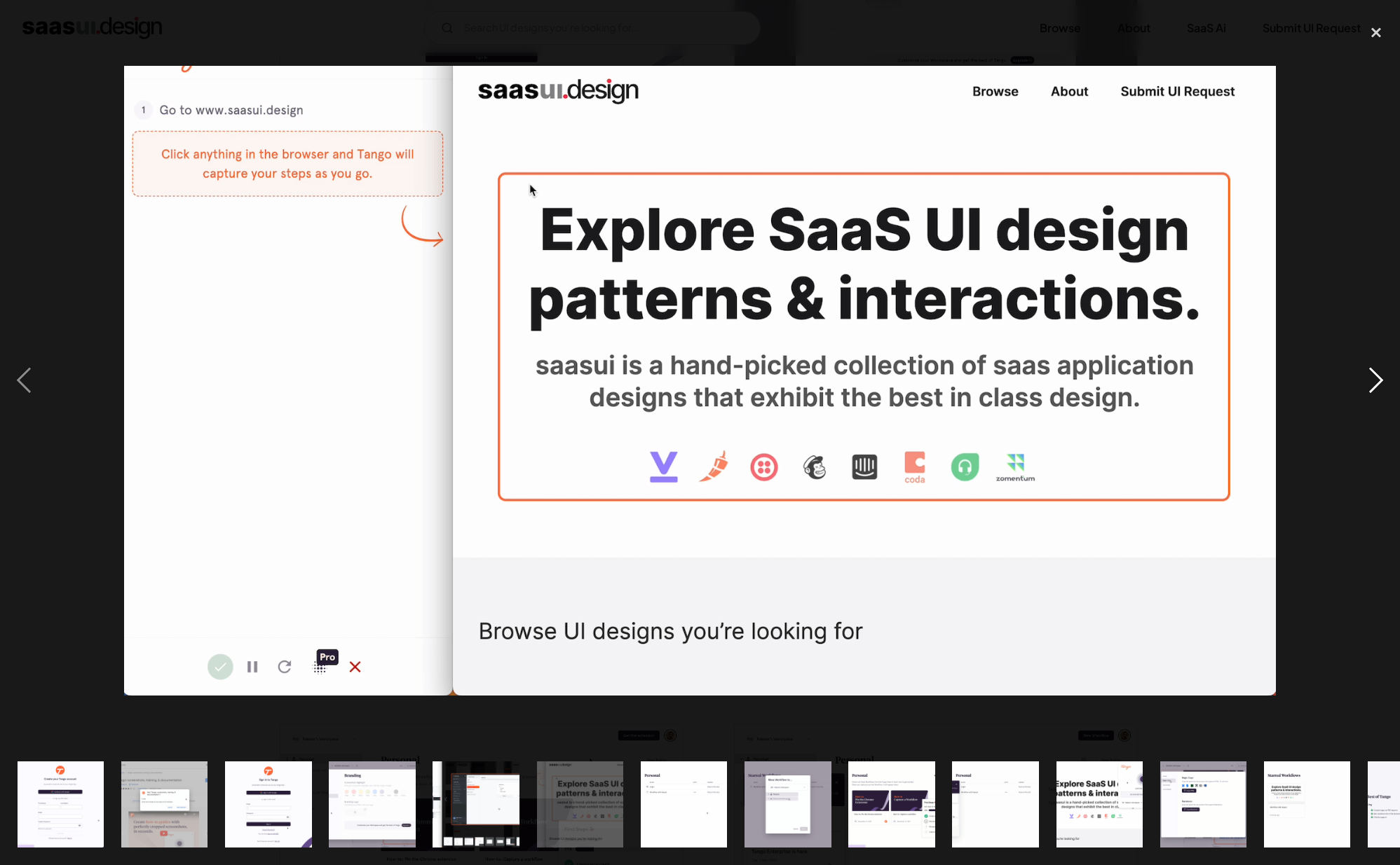
click at [1382, 382] on div "next image" at bounding box center [1376, 380] width 47 height 726
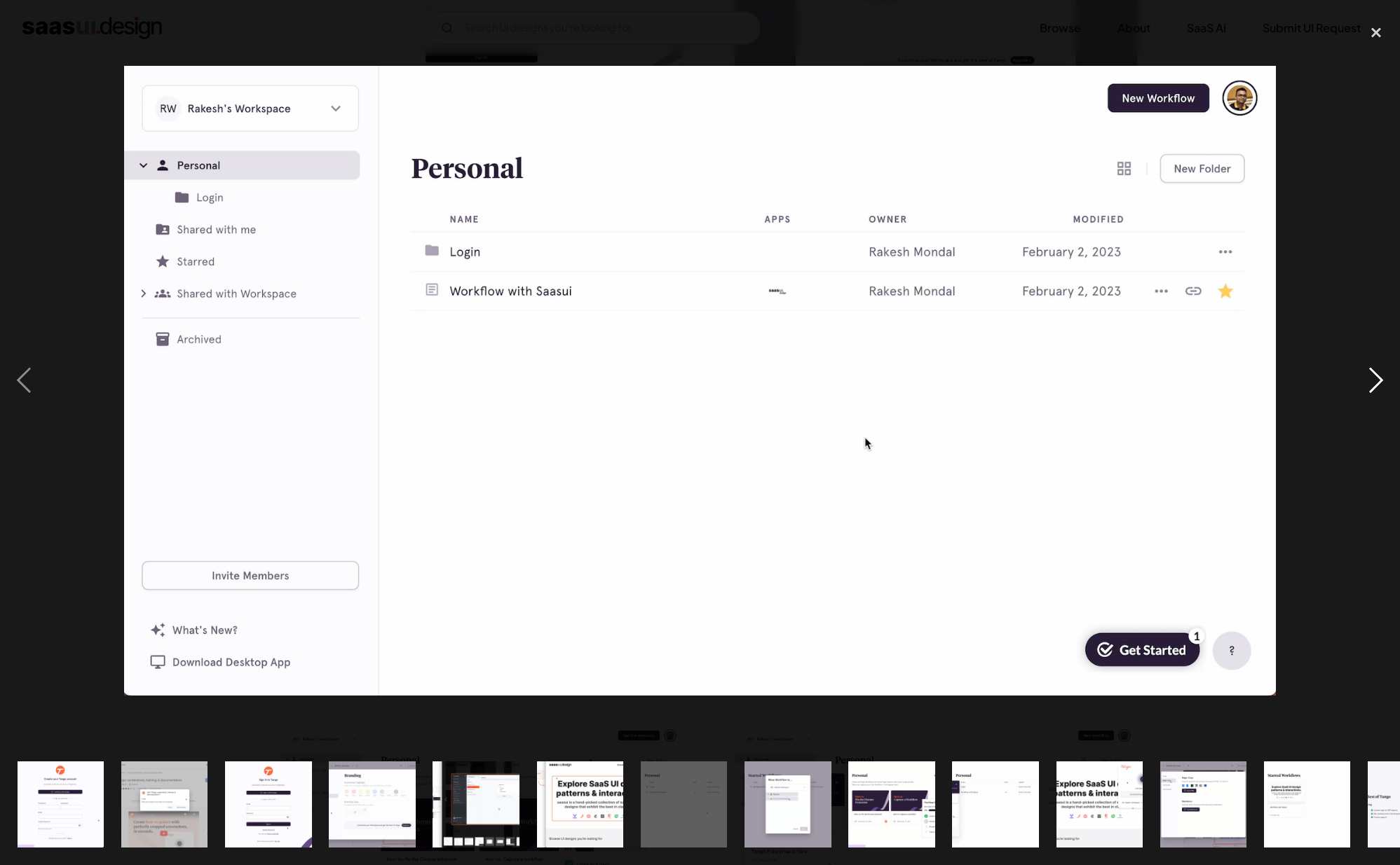
click at [1382, 382] on div "next image" at bounding box center [1376, 380] width 47 height 726
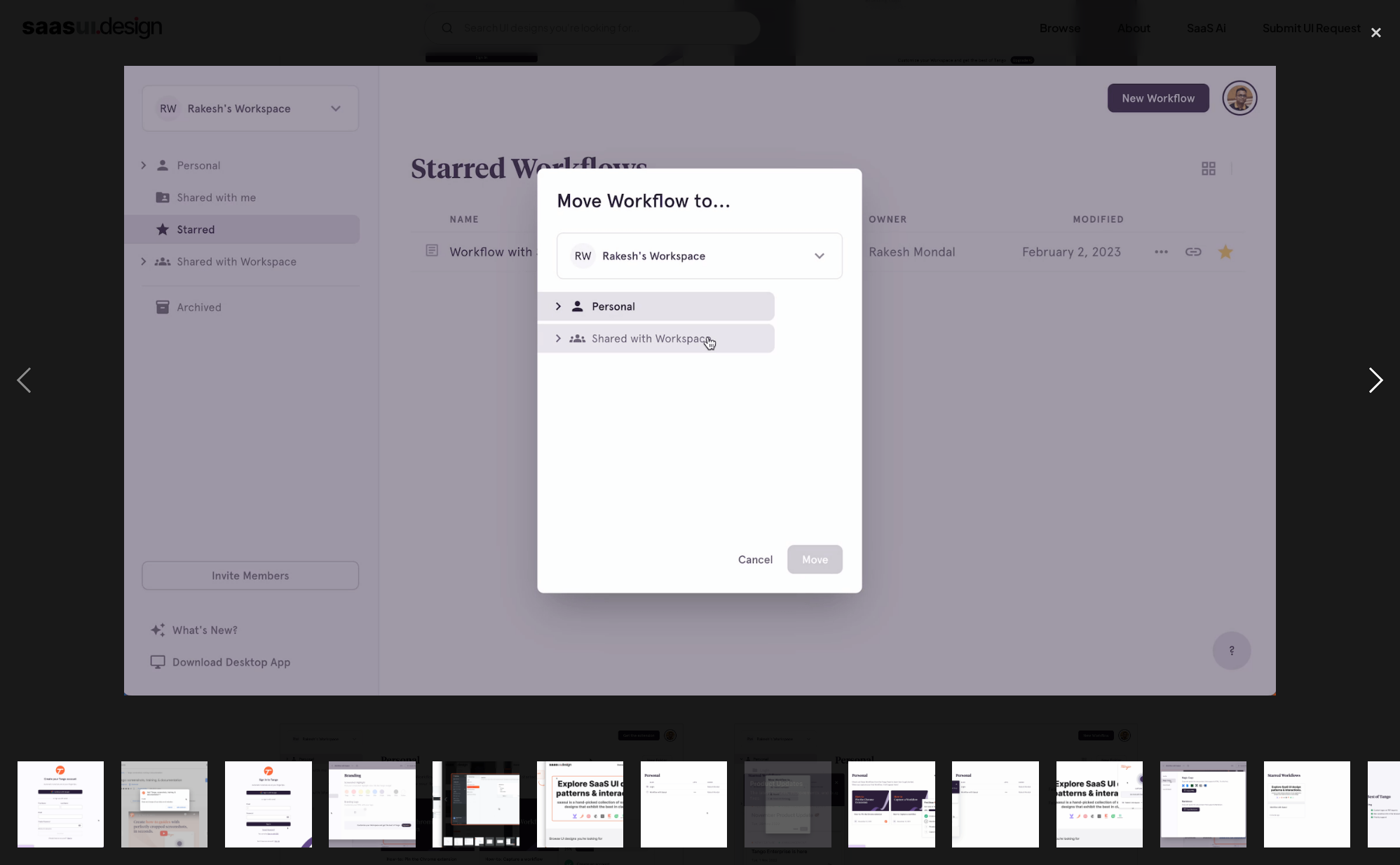
click at [1382, 382] on div "next image" at bounding box center [1376, 380] width 47 height 726
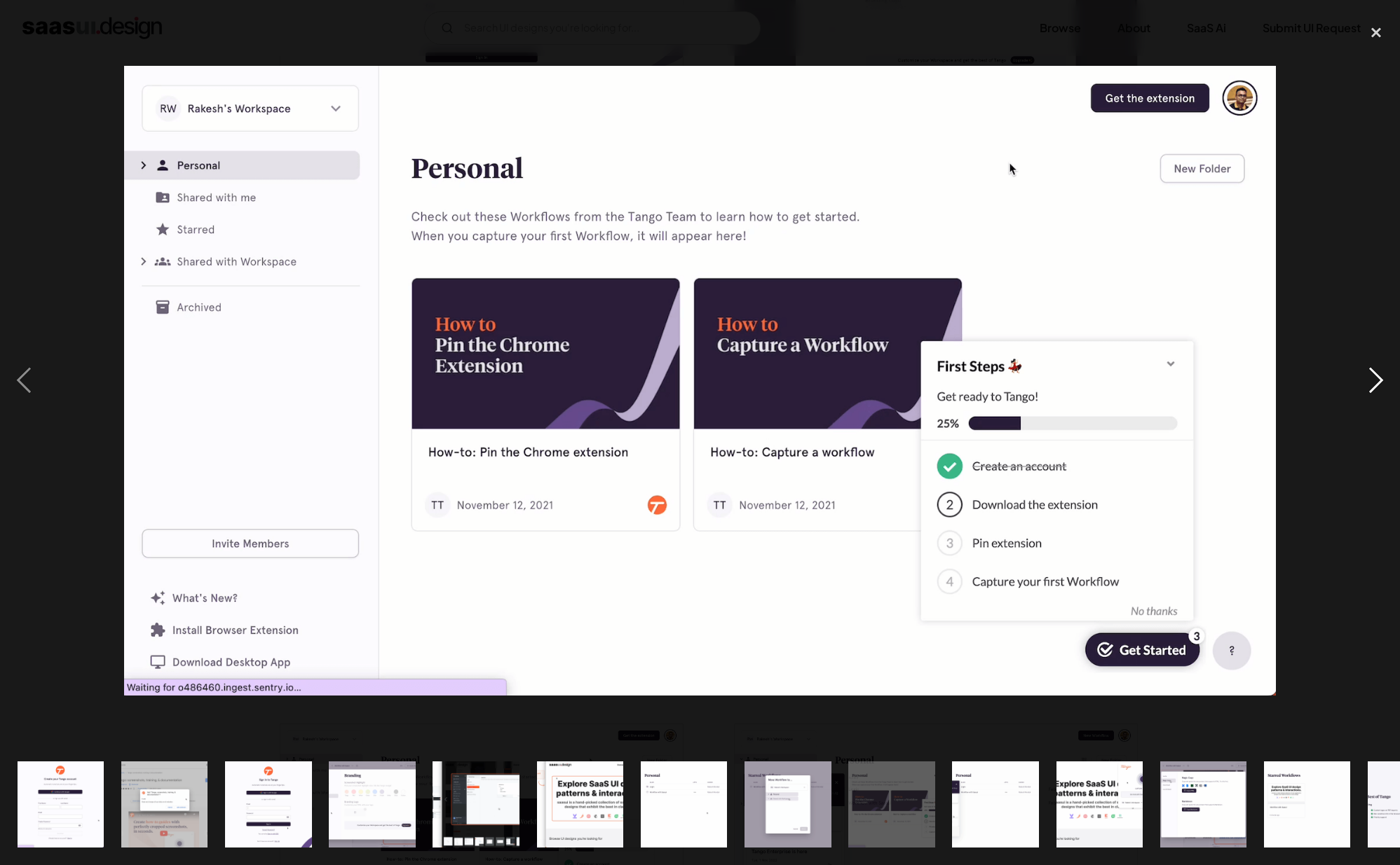
click at [1382, 382] on div "next image" at bounding box center [1376, 380] width 47 height 726
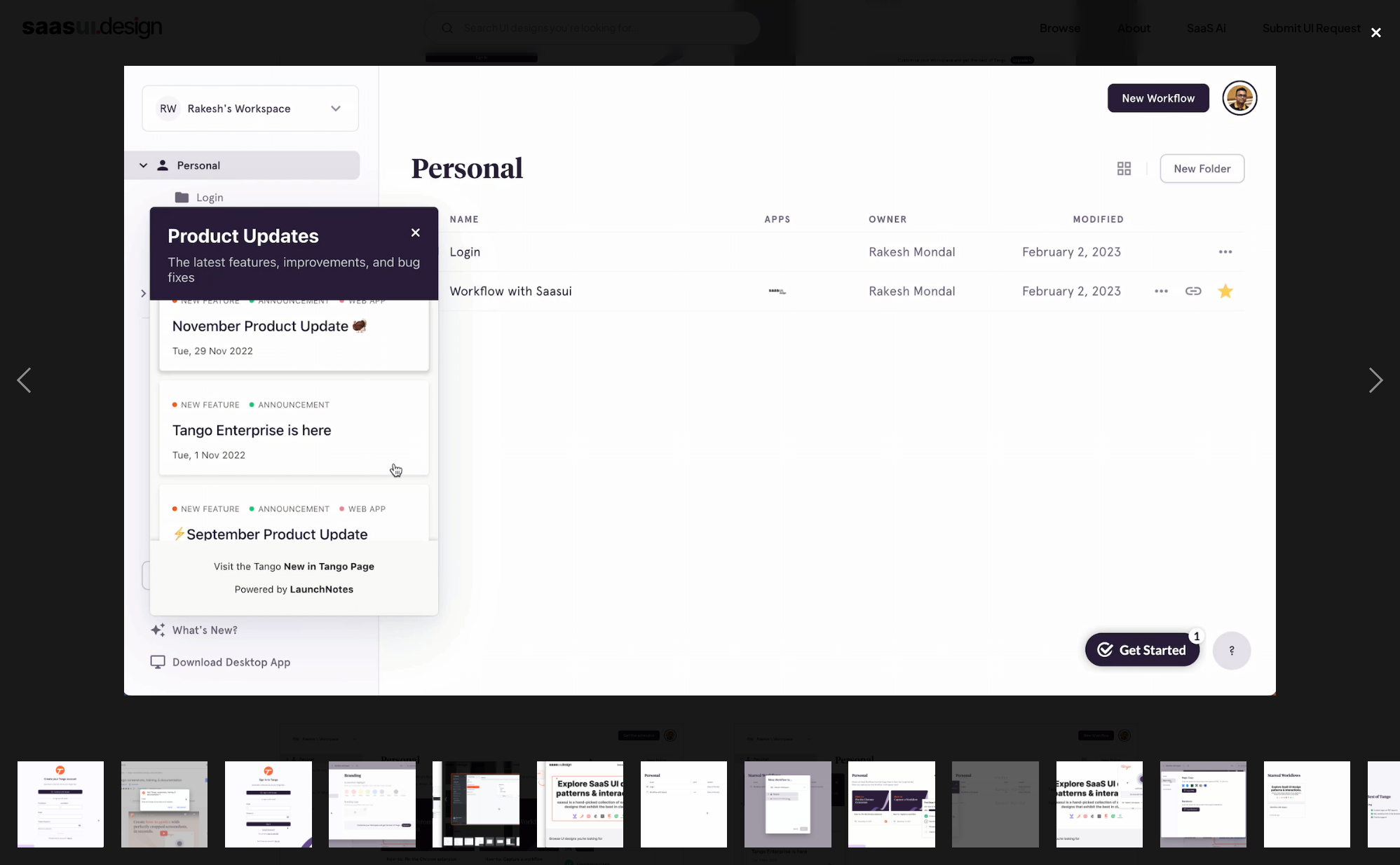
click at [1372, 32] on div "close lightbox" at bounding box center [1376, 33] width 47 height 31
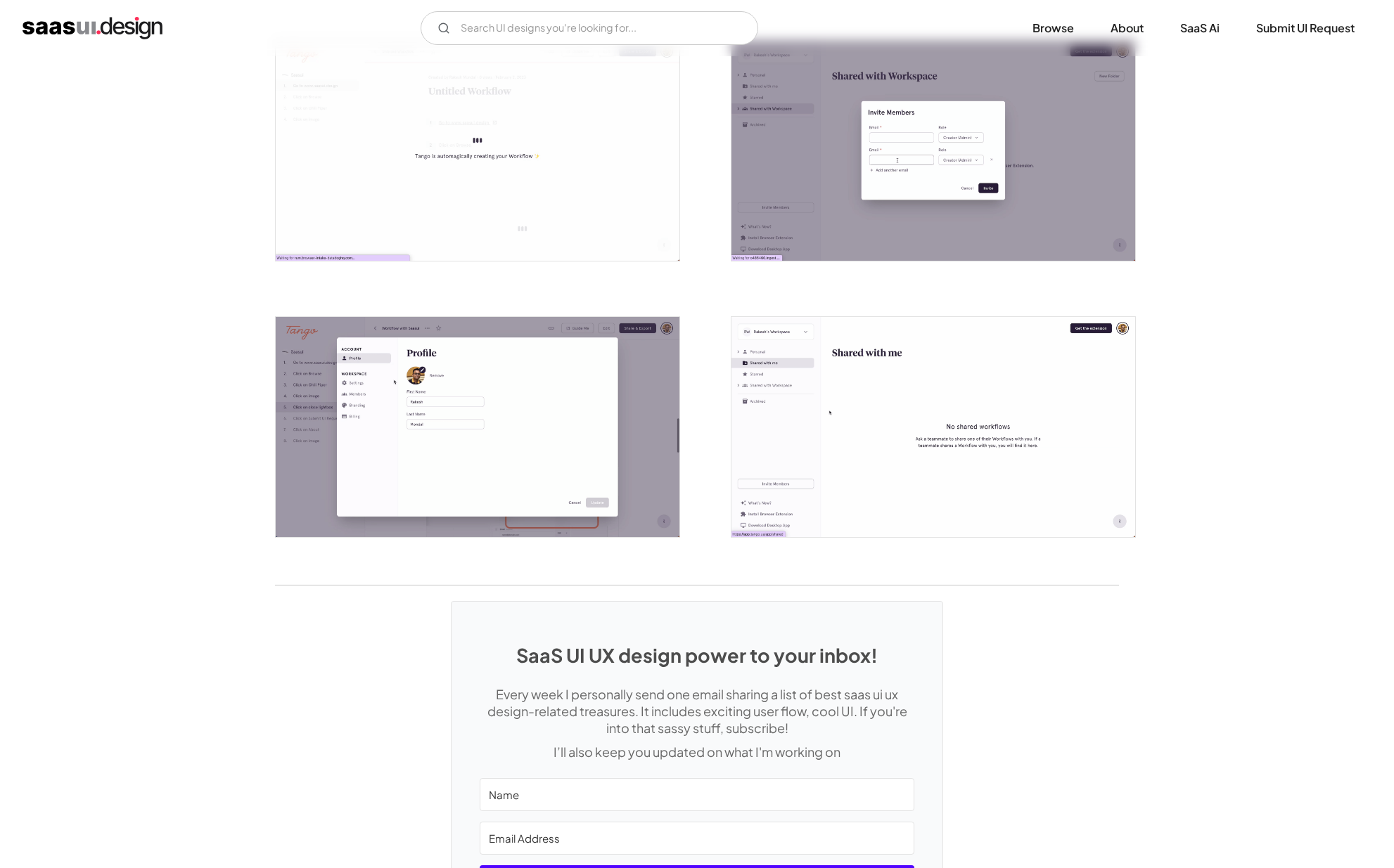
scroll to position [2956, 0]
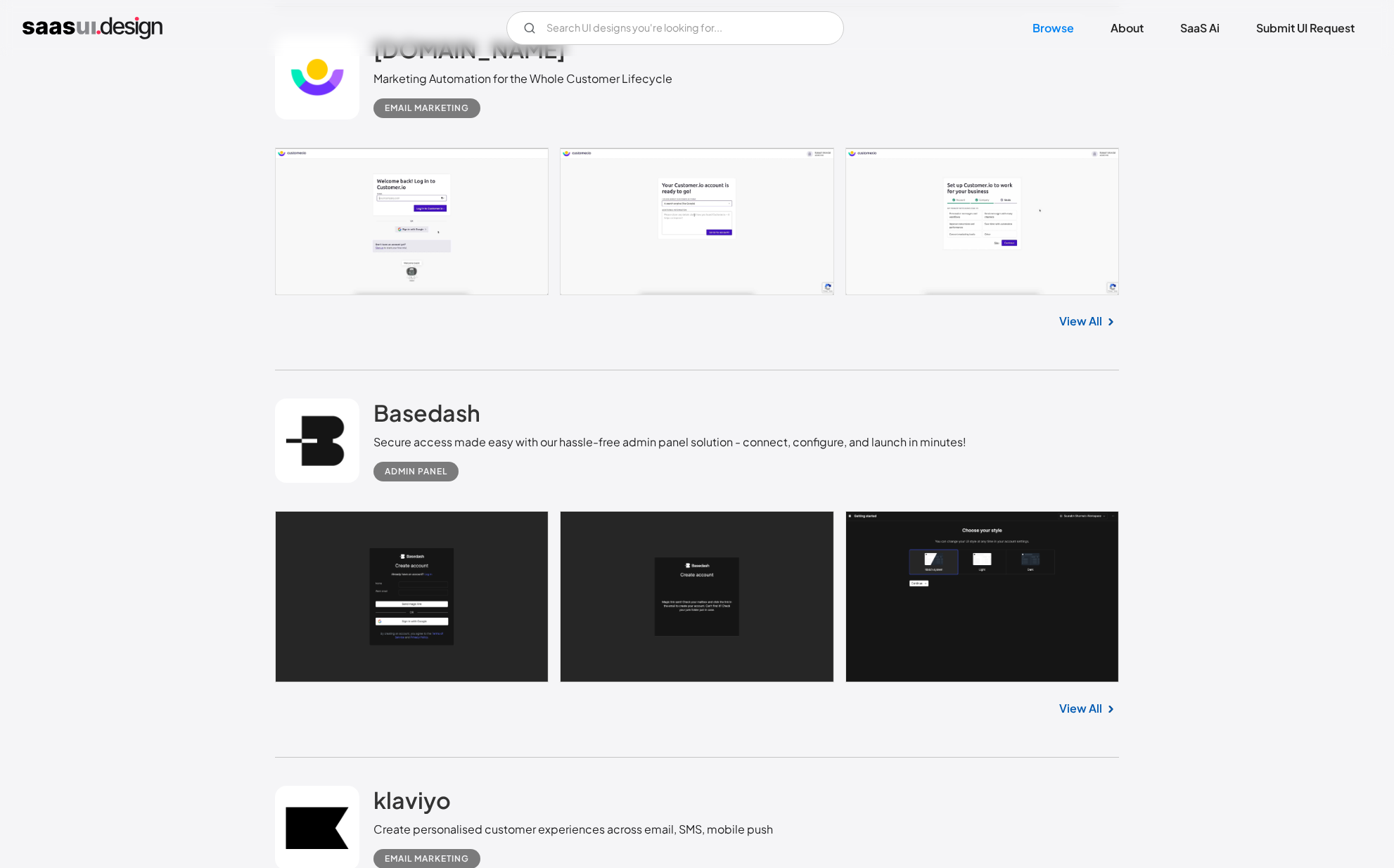
scroll to position [13232, 0]
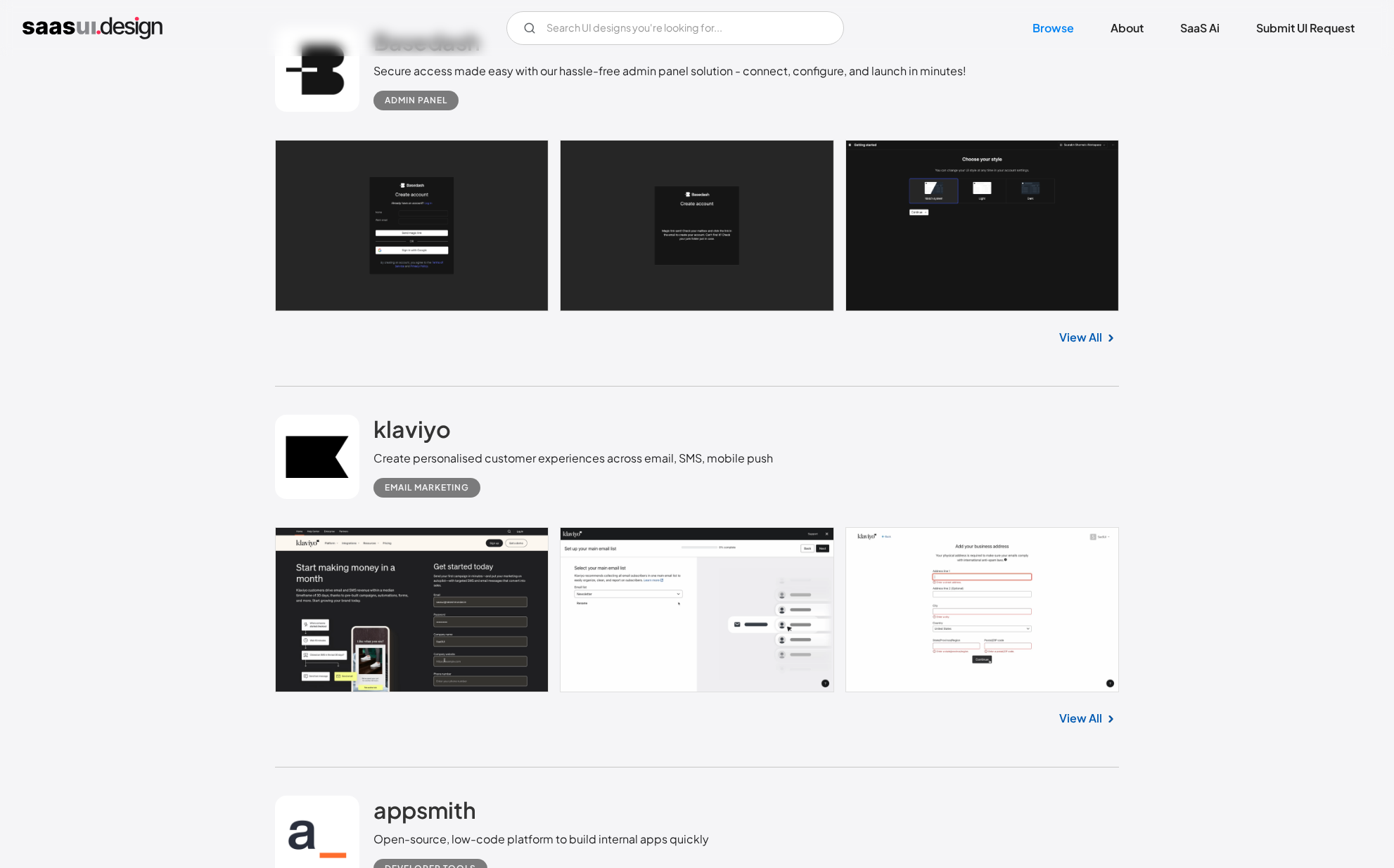
click at [928, 477] on div "klaviyo Create personalised customer experiences across email, SMS, mobile push…" at bounding box center [697, 456] width 844 height 141
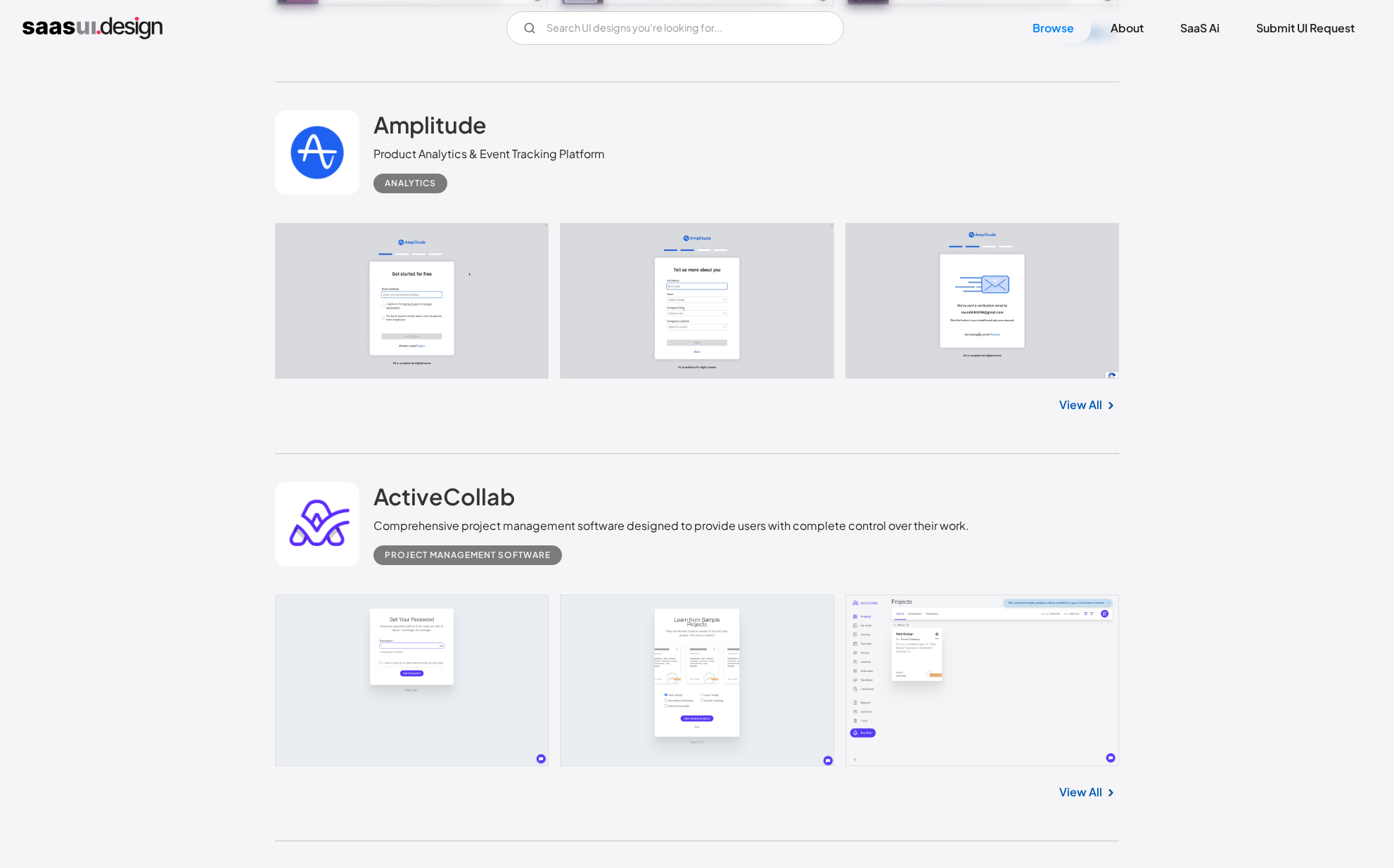
scroll to position [15825, 0]
click at [971, 328] on link at bounding box center [697, 300] width 844 height 157
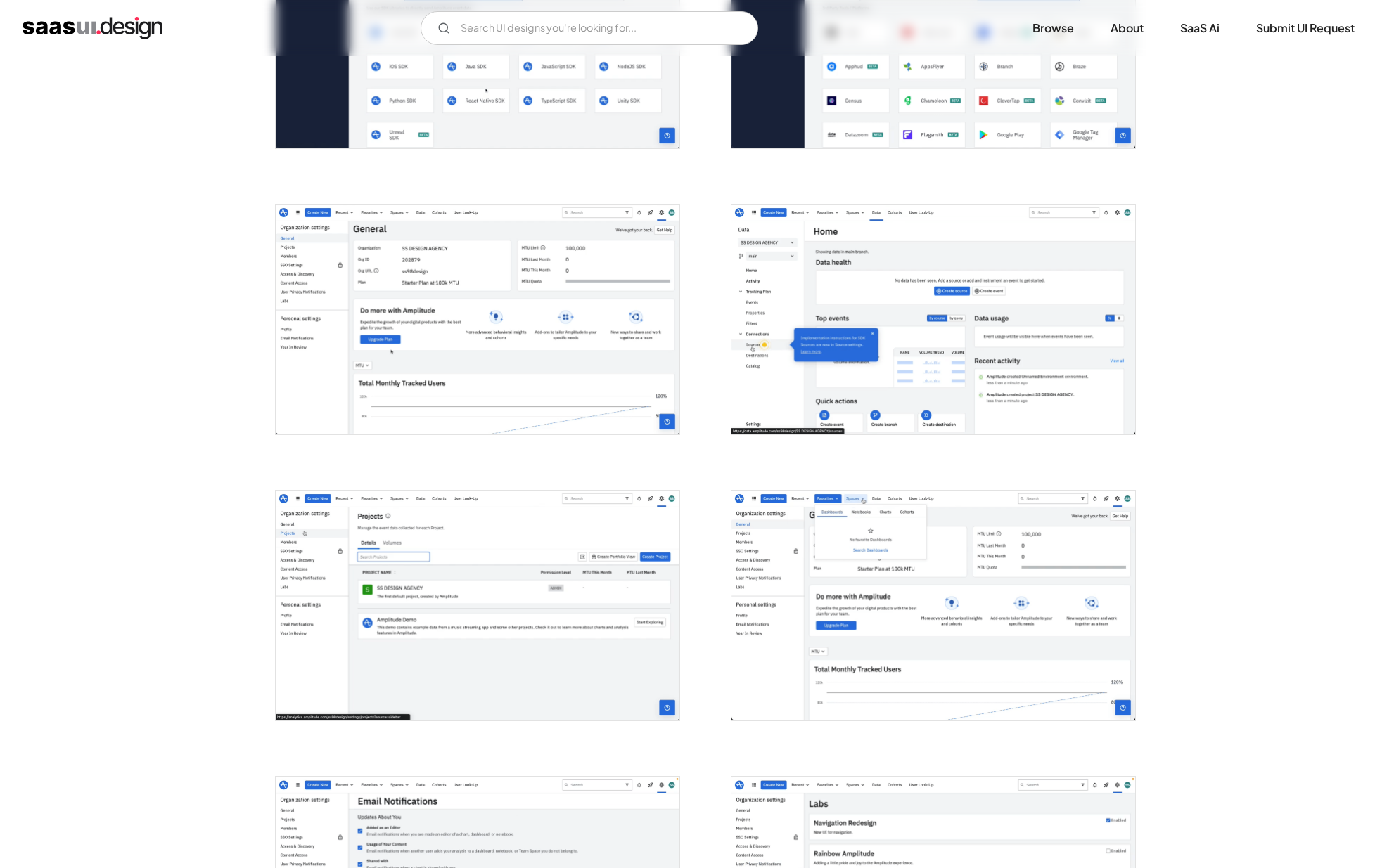
scroll to position [1622, 0]
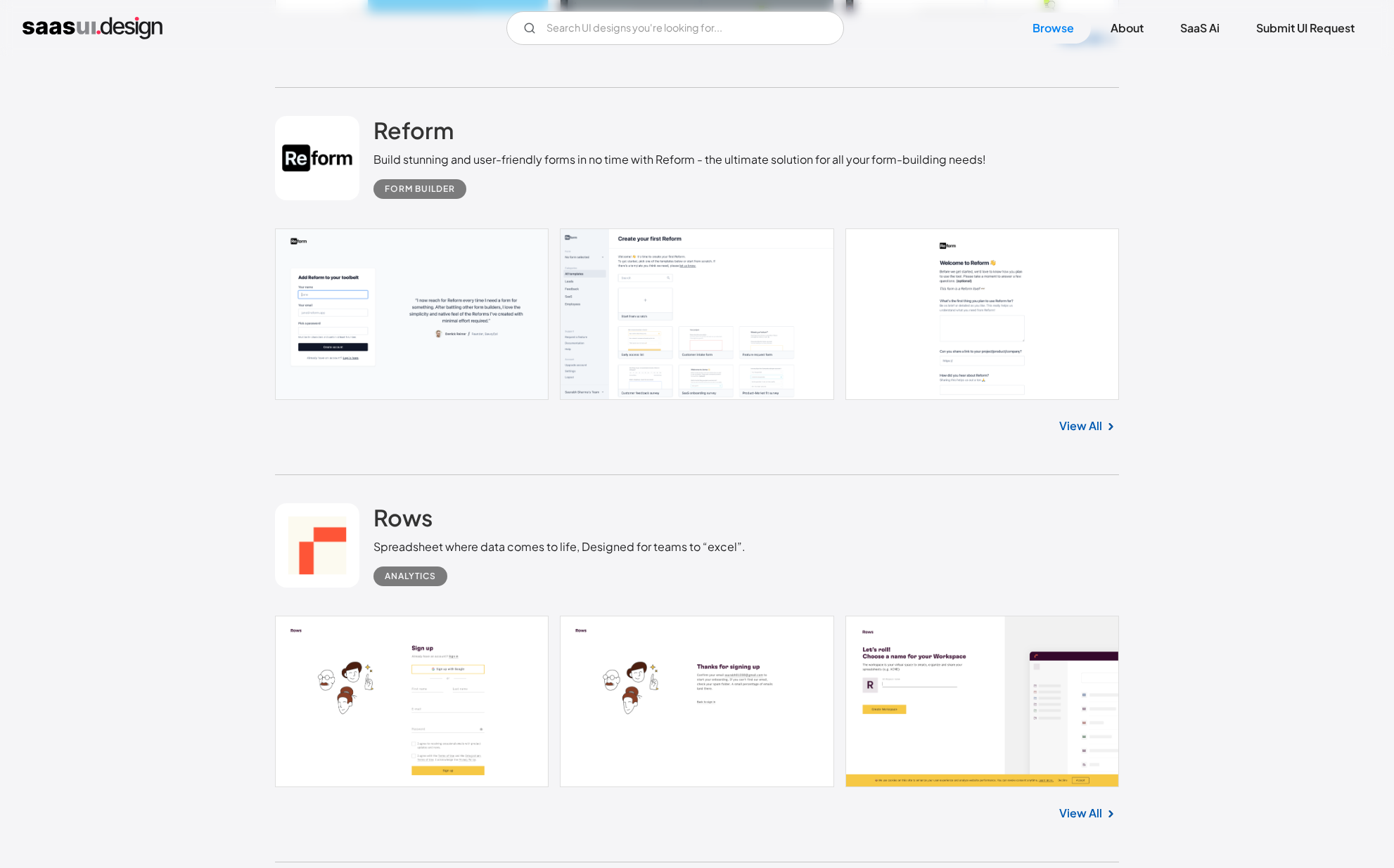
scroll to position [19233, 0]
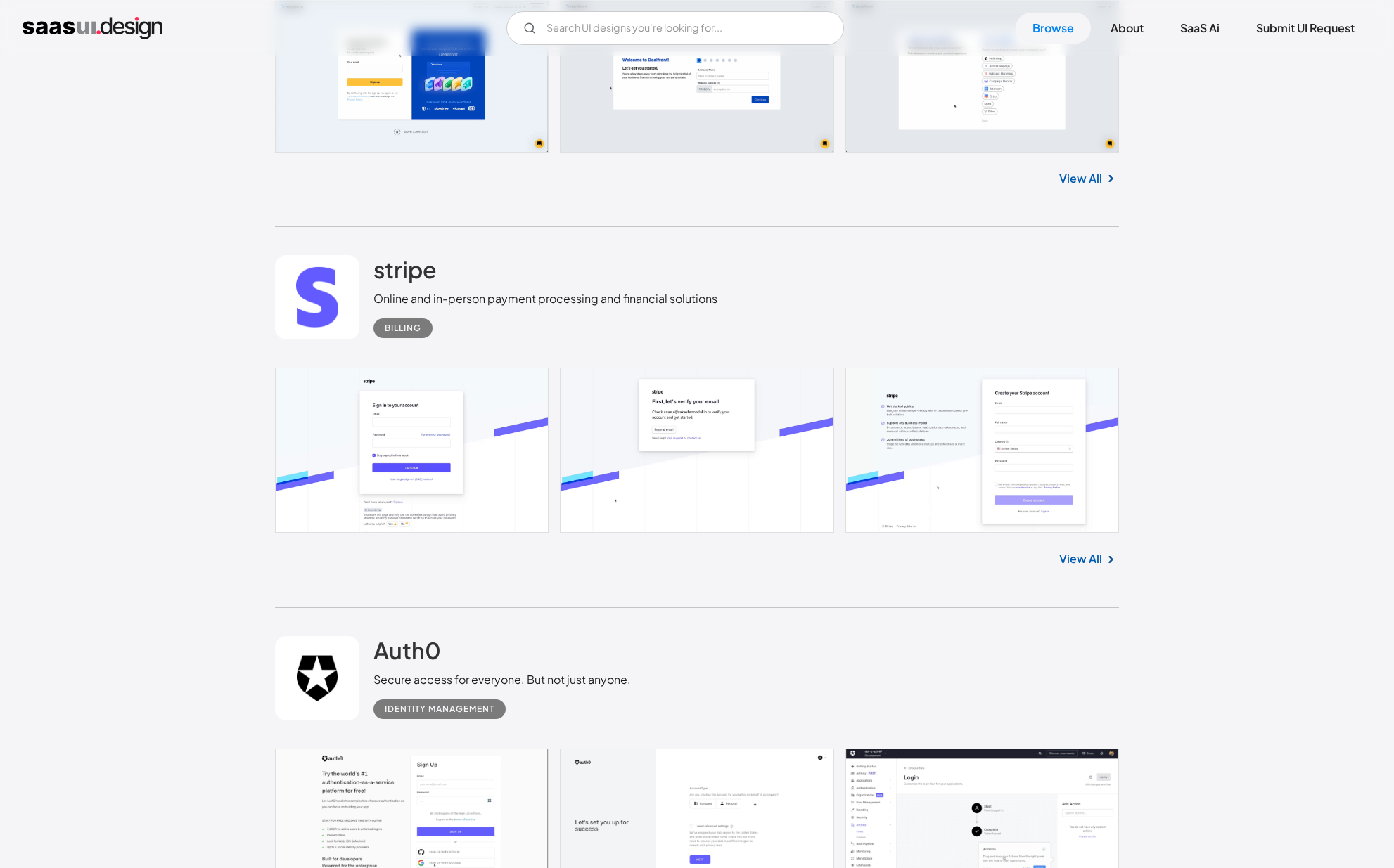
scroll to position [21792, 0]
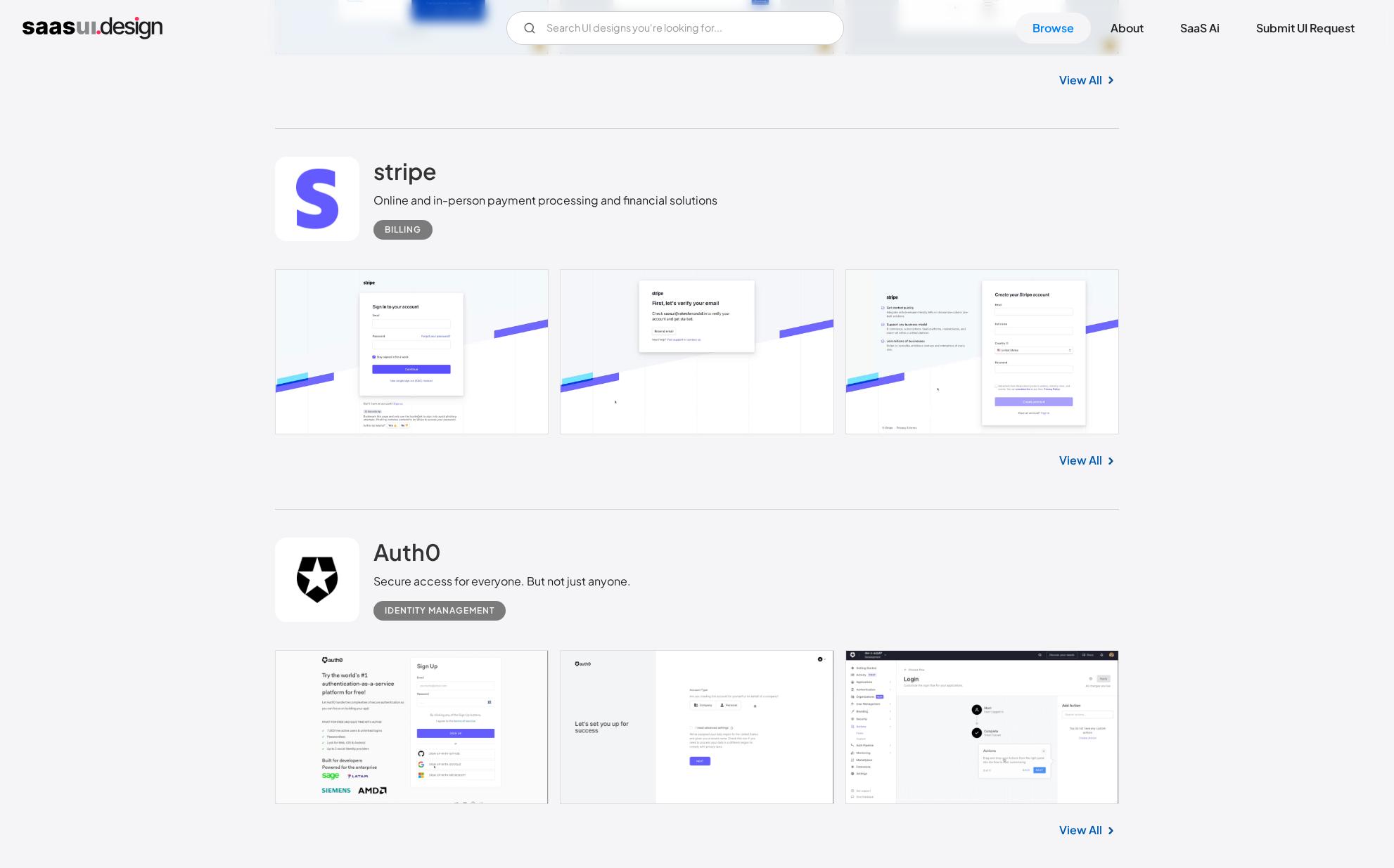
click at [1007, 434] on link at bounding box center [697, 352] width 844 height 164
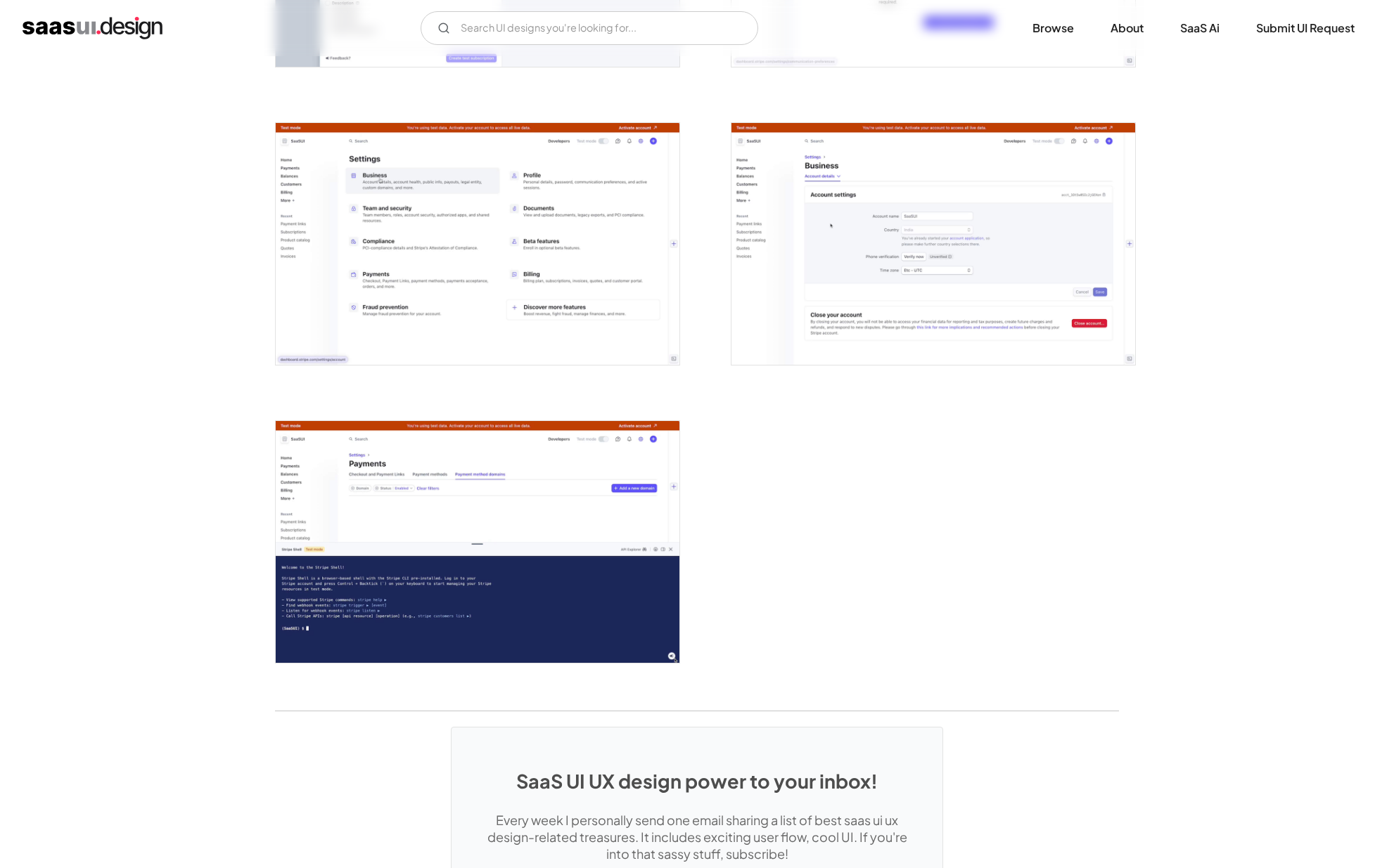
scroll to position [3716, 0]
